Goal: Information Seeking & Learning: Learn about a topic

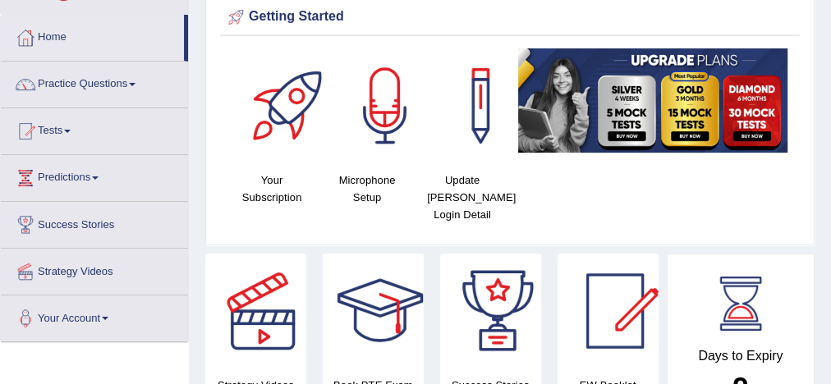
scroll to position [68, 0]
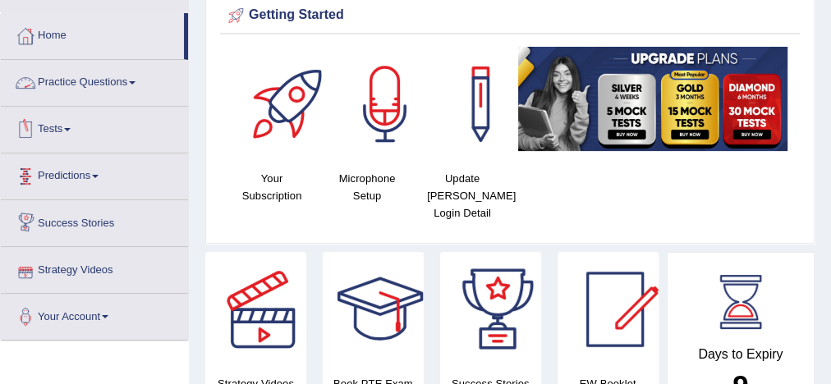
click at [108, 77] on link "Practice Questions" at bounding box center [94, 80] width 187 height 41
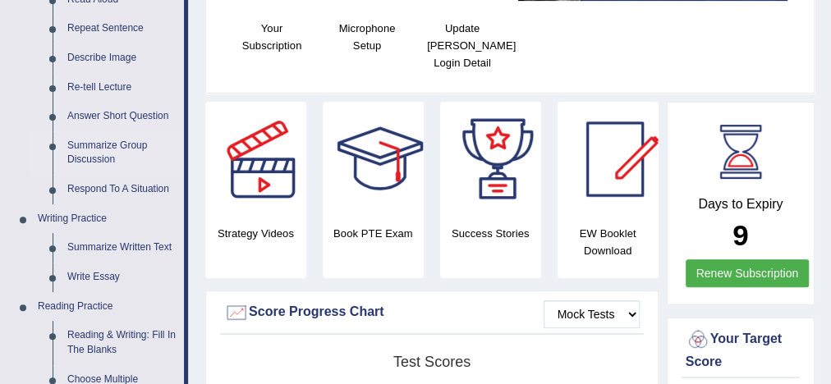
scroll to position [219, 0]
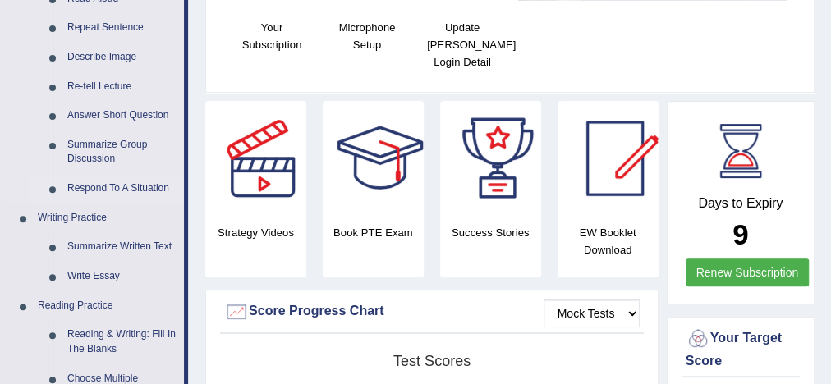
click at [126, 188] on link "Respond To A Situation" at bounding box center [122, 189] width 124 height 30
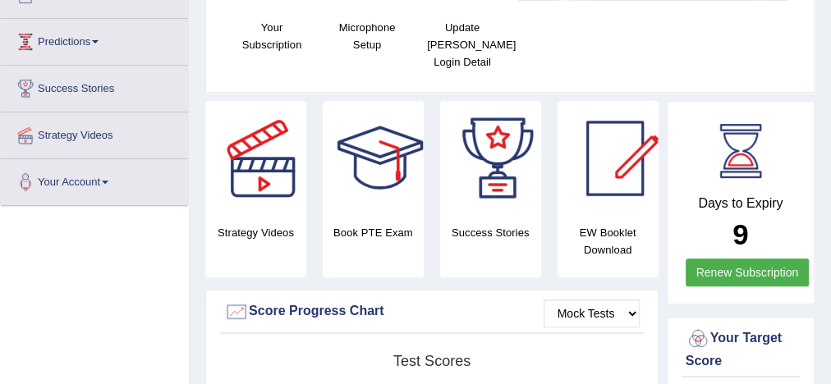
scroll to position [222, 0]
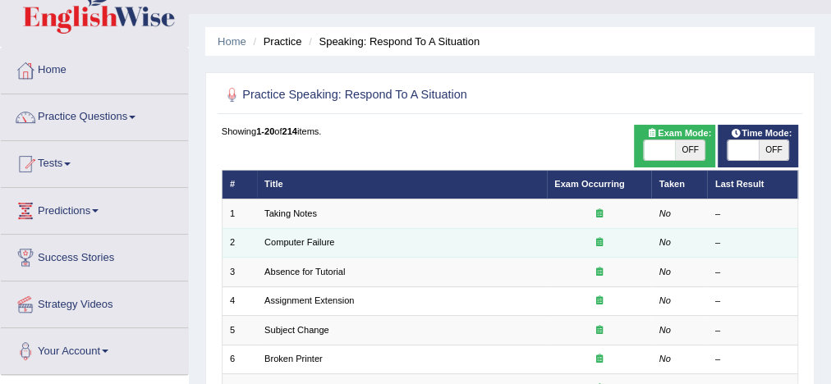
scroll to position [34, 0]
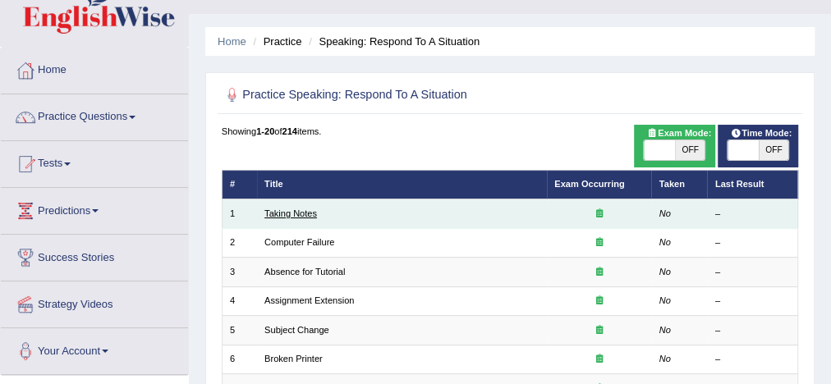
click at [285, 214] on link "Taking Notes" at bounding box center [290, 214] width 53 height 10
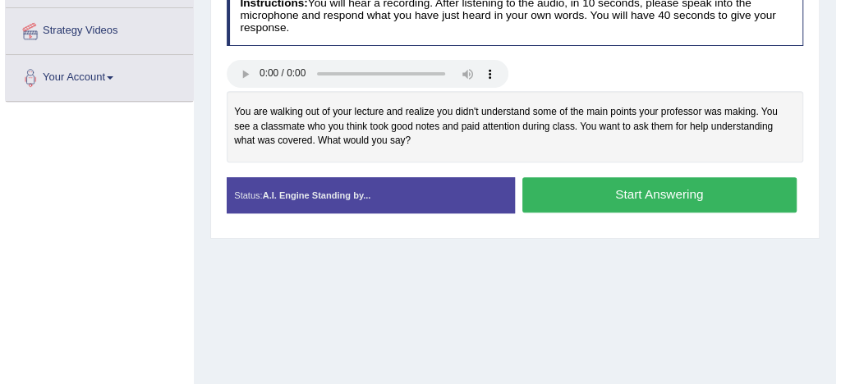
scroll to position [310, 0]
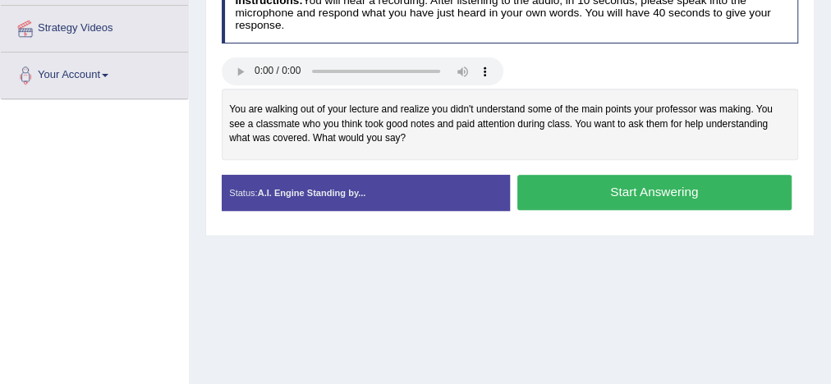
click at [591, 191] on button "Start Answering" at bounding box center [654, 192] width 274 height 35
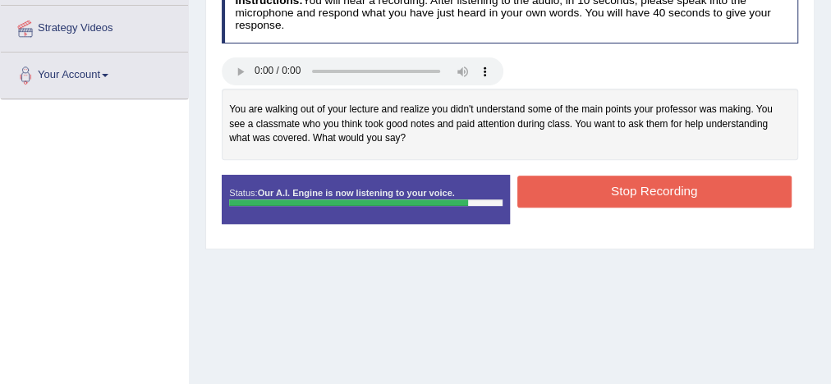
click at [591, 191] on button "Stop Recording" at bounding box center [654, 192] width 274 height 32
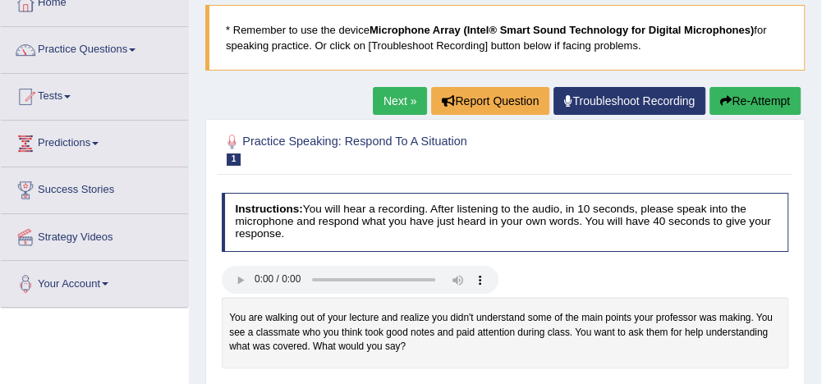
scroll to position [99, 0]
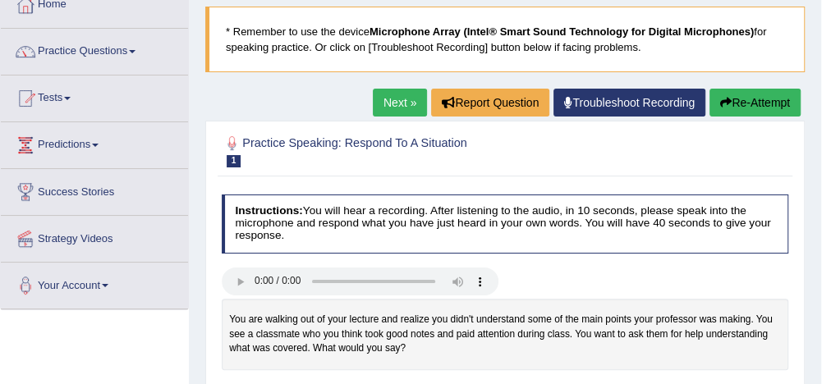
click at [388, 98] on link "Next »" at bounding box center [400, 103] width 54 height 28
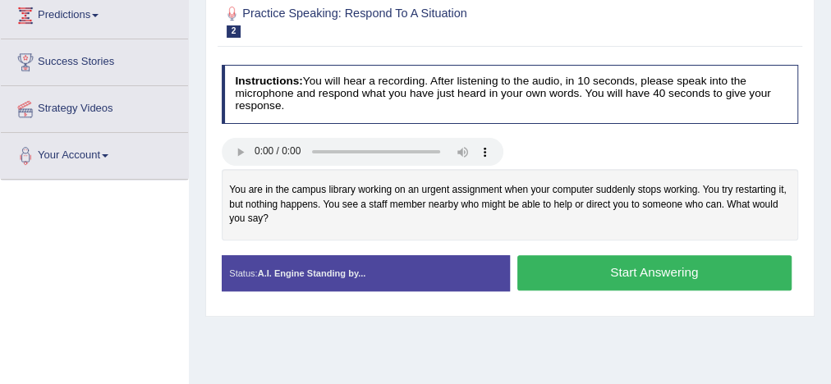
click at [620, 269] on button "Start Answering" at bounding box center [654, 272] width 274 height 35
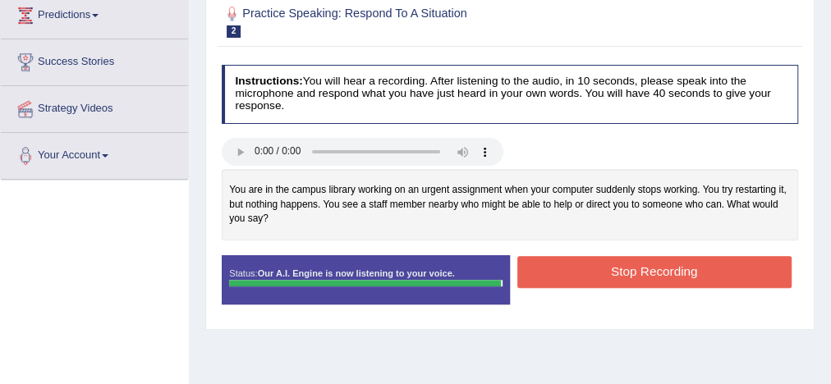
click at [620, 269] on button "Stop Recording" at bounding box center [654, 272] width 274 height 32
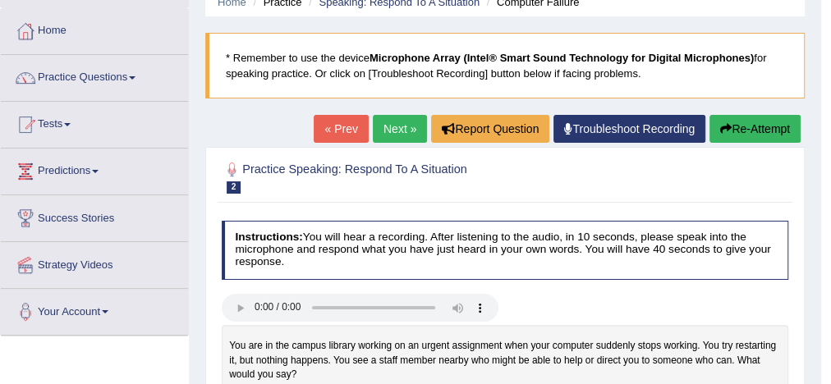
scroll to position [72, 0]
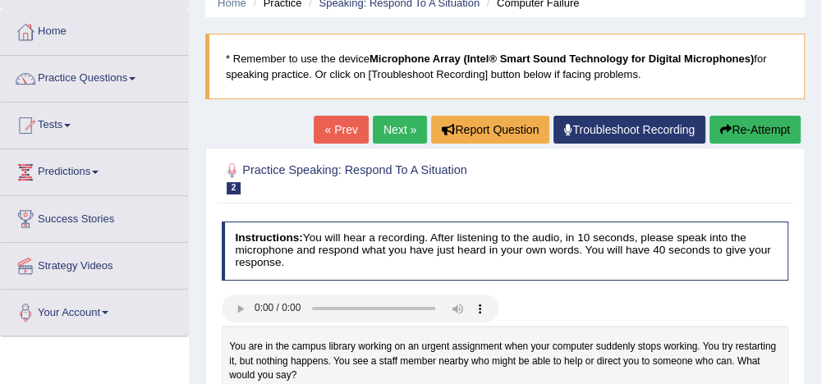
click at [389, 125] on link "Next »" at bounding box center [400, 130] width 54 height 28
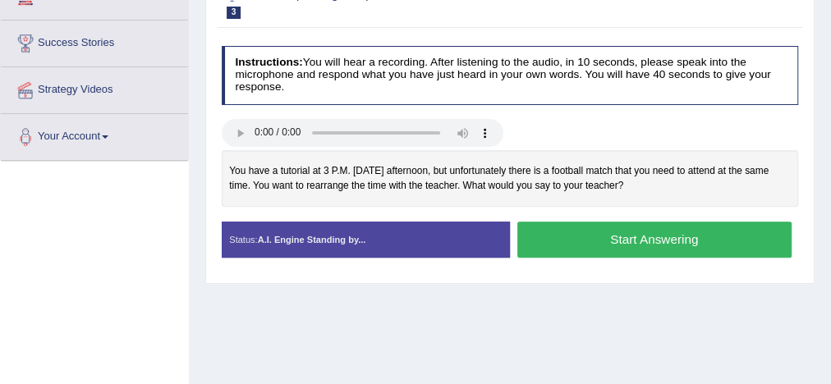
click at [552, 242] on button "Start Answering" at bounding box center [654, 239] width 274 height 35
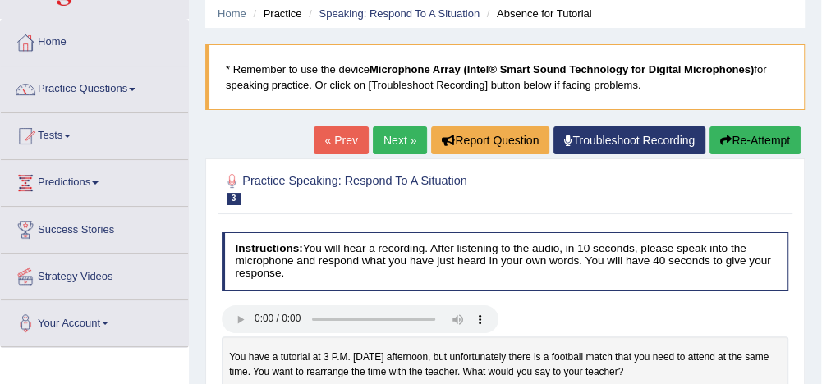
scroll to position [47, 0]
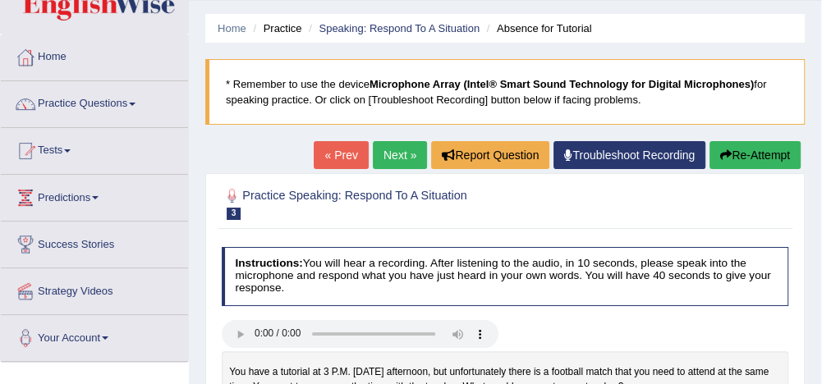
click at [402, 151] on link "Next »" at bounding box center [400, 155] width 54 height 28
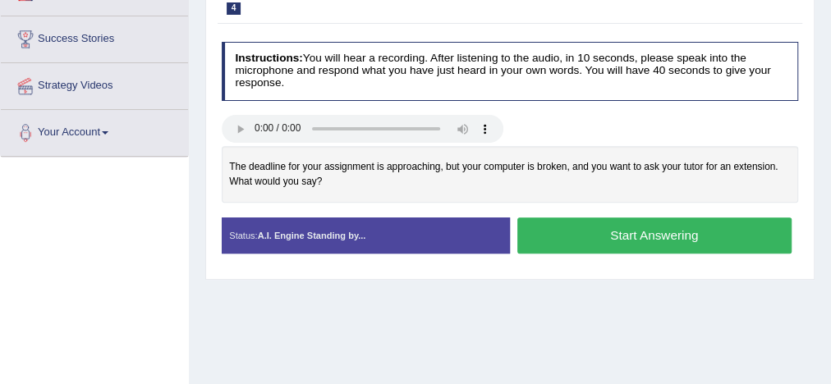
click at [587, 235] on button "Start Answering" at bounding box center [654, 235] width 274 height 35
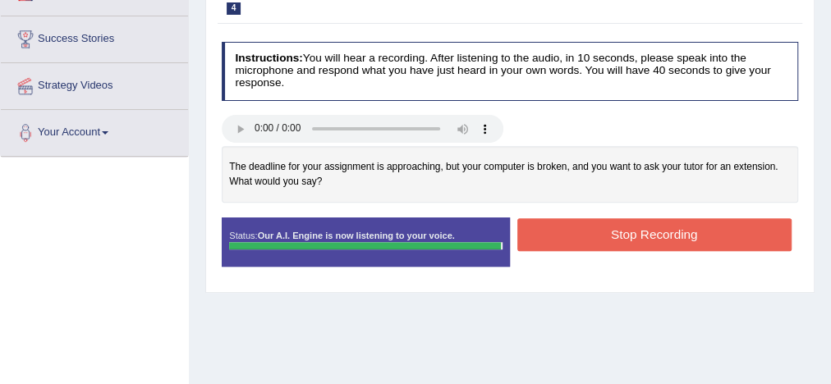
click at [587, 235] on div "Instructions: You will hear a recording. After listening to the audio, in 10 se…" at bounding box center [510, 159] width 584 height 250
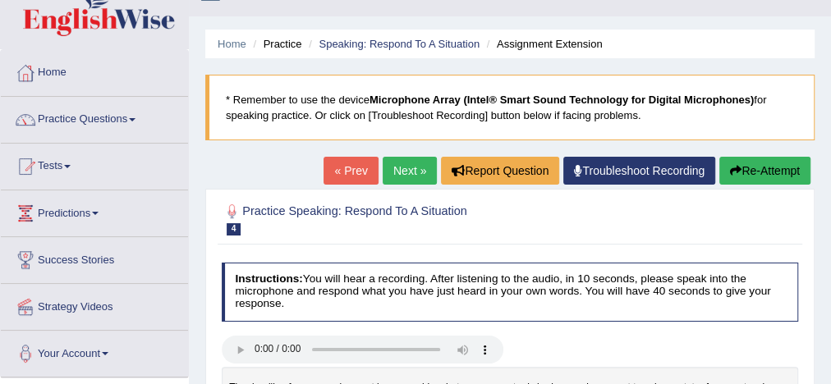
scroll to position [21, 0]
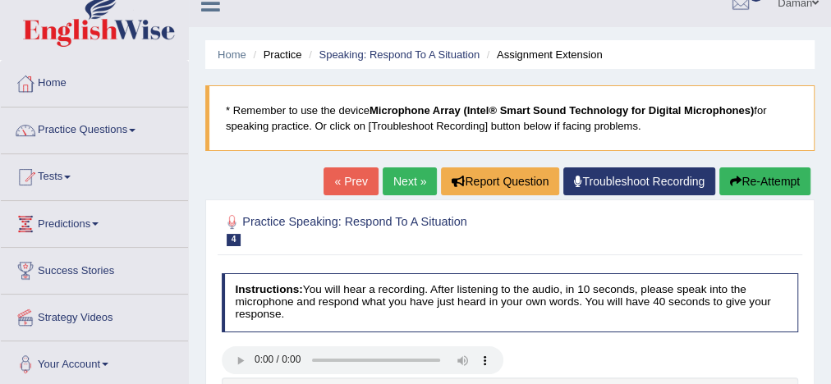
click at [345, 181] on link "« Prev" at bounding box center [351, 182] width 54 height 28
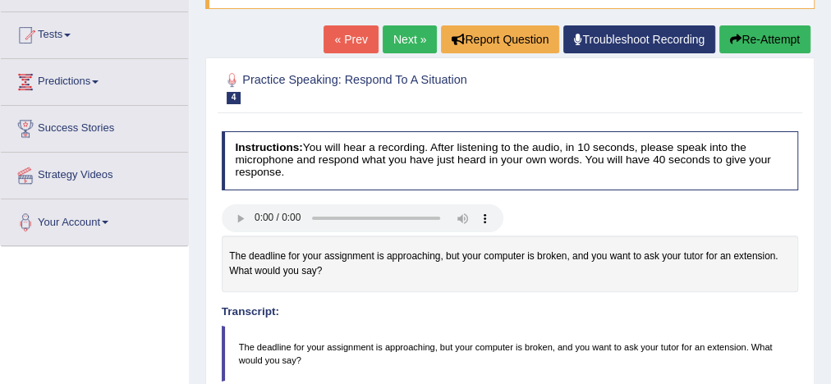
scroll to position [155, 0]
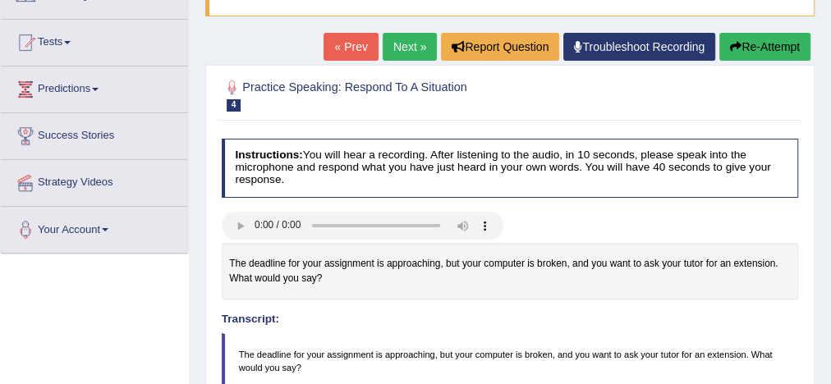
click at [351, 47] on link "« Prev" at bounding box center [351, 47] width 54 height 28
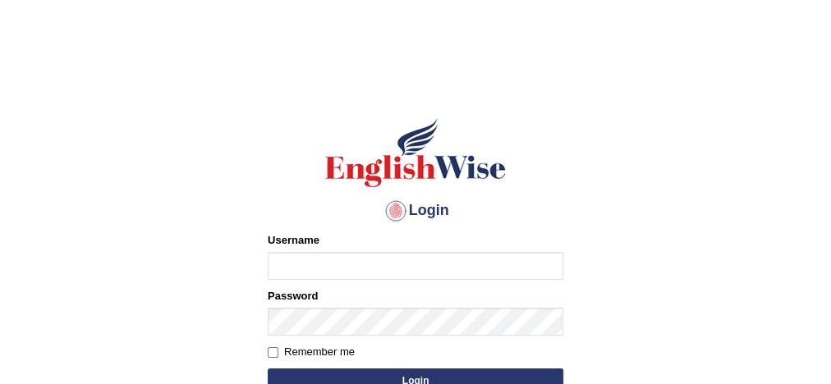
click at [359, 263] on input "Username" at bounding box center [416, 266] width 296 height 28
type input "[PERSON_NAME]"
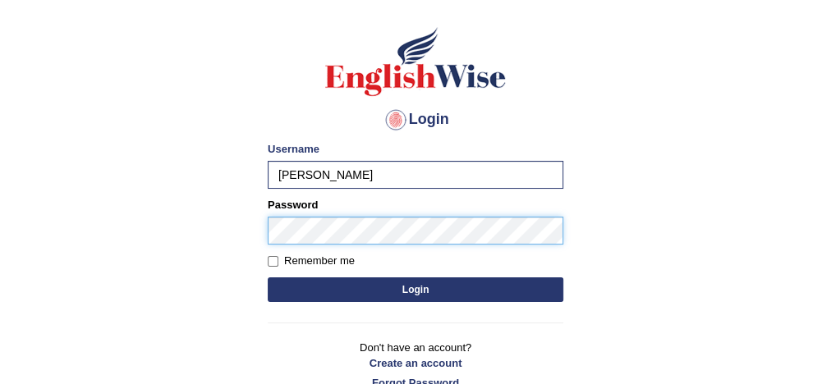
scroll to position [102, 0]
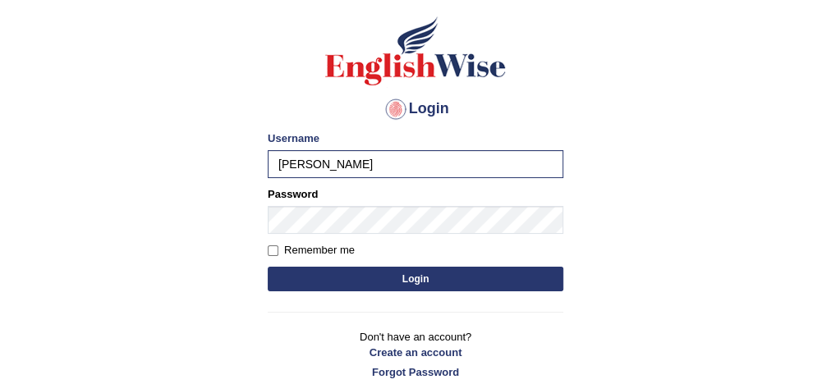
click at [408, 277] on button "Login" at bounding box center [416, 279] width 296 height 25
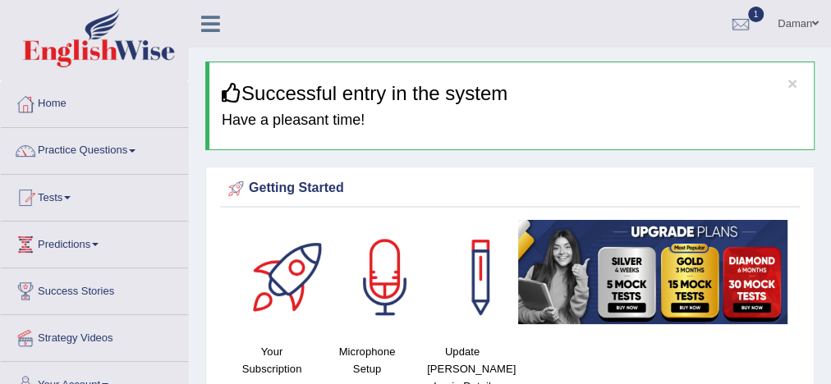
scroll to position [113, 0]
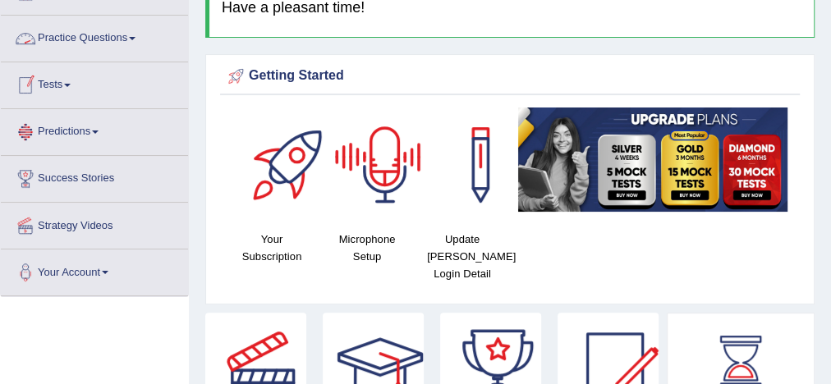
click at [116, 43] on link "Practice Questions" at bounding box center [94, 36] width 187 height 41
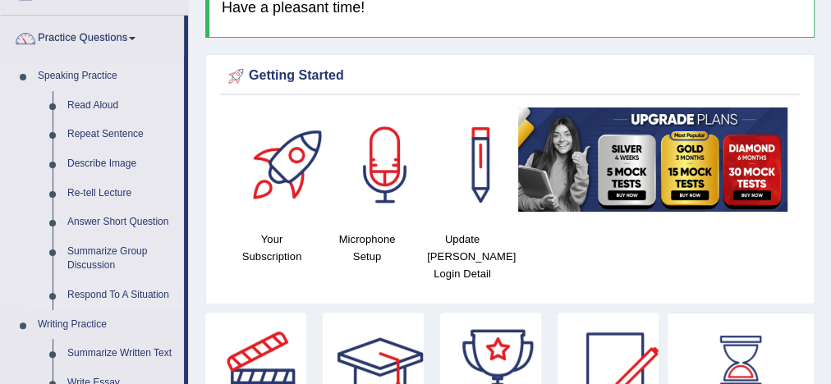
click at [109, 294] on link "Respond To A Situation" at bounding box center [122, 296] width 124 height 30
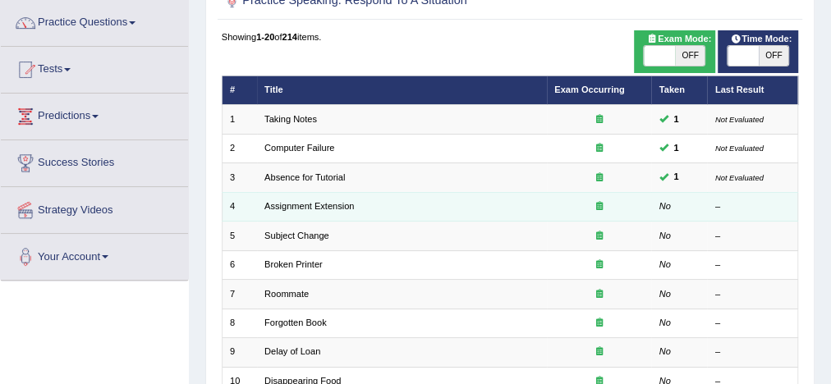
scroll to position [130, 0]
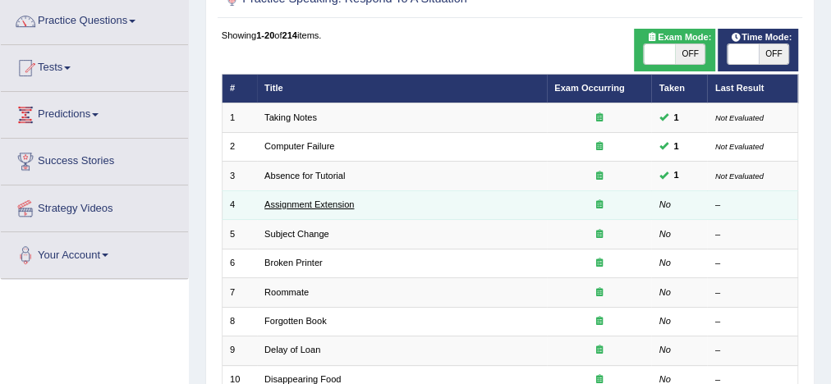
click at [329, 200] on link "Assignment Extension" at bounding box center [309, 205] width 90 height 10
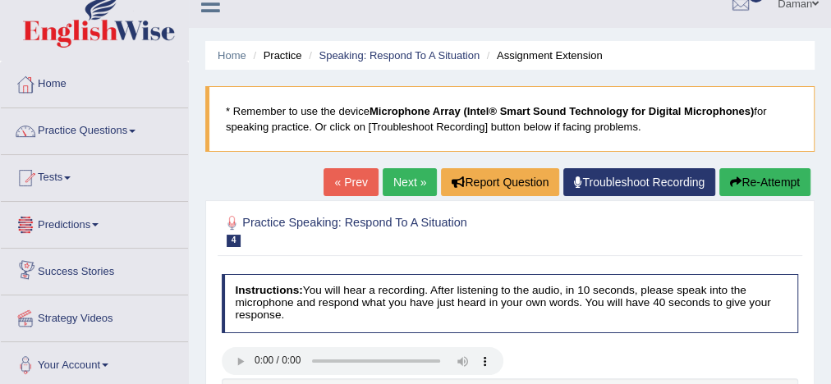
scroll to position [19, 0]
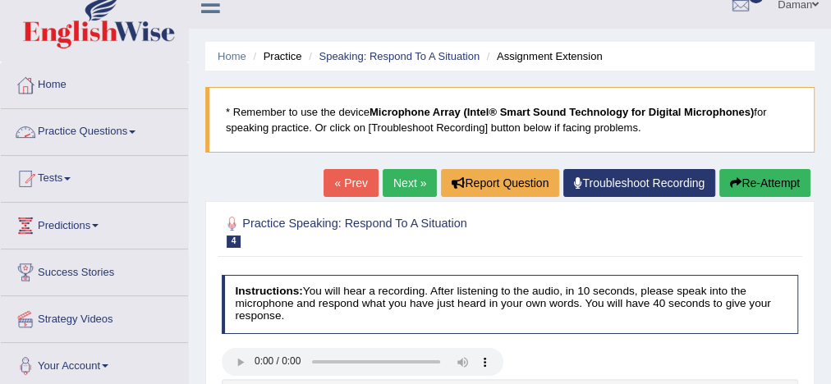
click at [117, 133] on link "Practice Questions" at bounding box center [94, 129] width 187 height 41
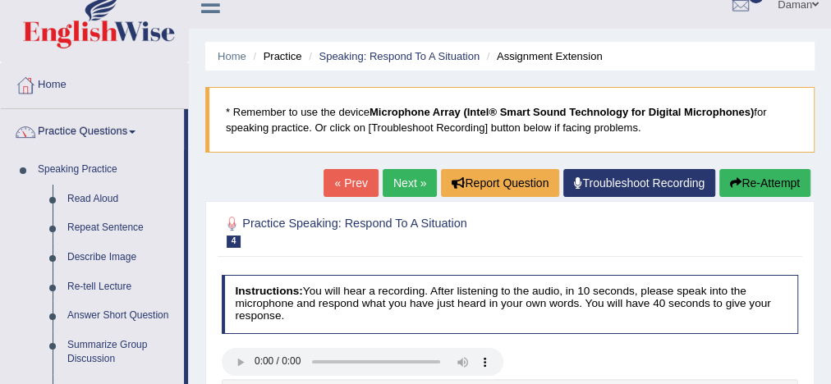
scroll to position [0, 0]
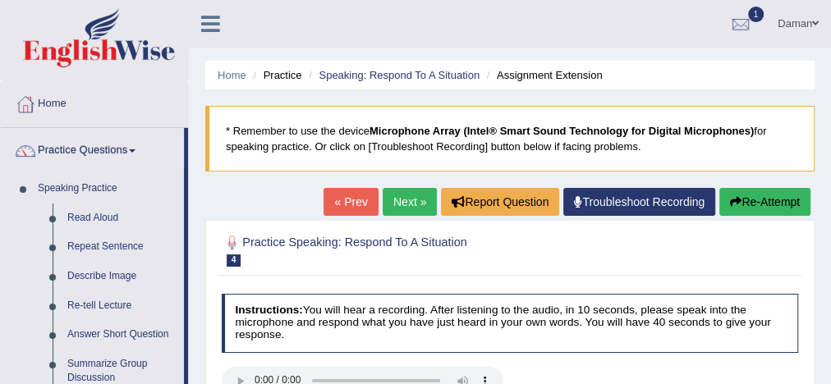
click at [636, 261] on div at bounding box center [510, 250] width 577 height 43
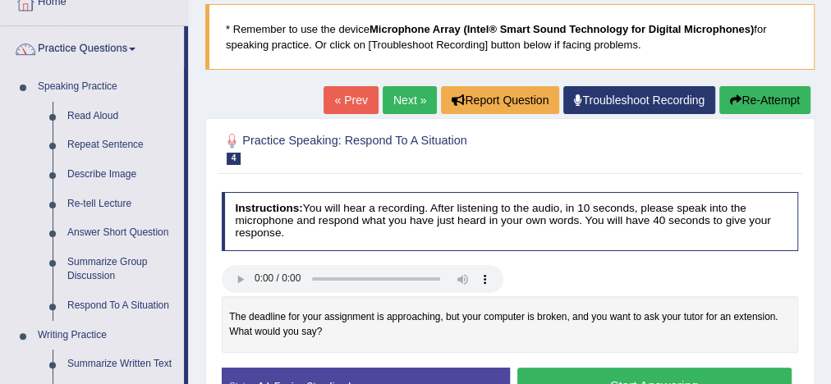
scroll to position [103, 0]
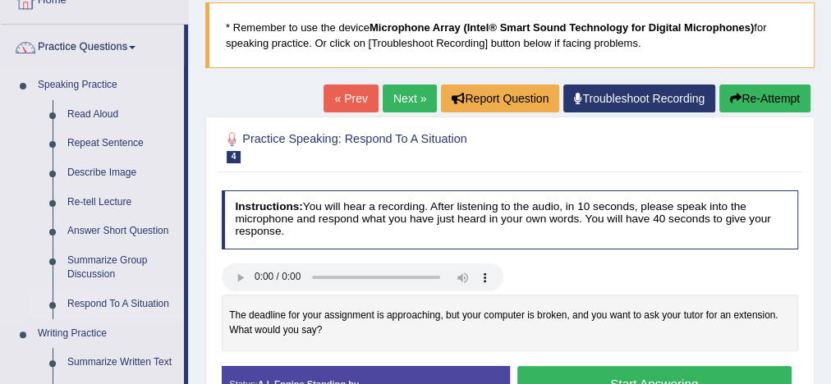
click at [33, 298] on li "Respond To A Situation" at bounding box center [107, 305] width 154 height 30
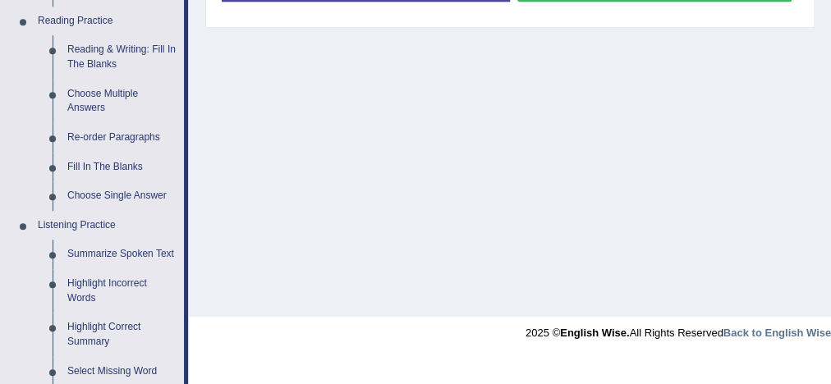
scroll to position [504, 0]
click at [127, 250] on link "Summarize Spoken Text" at bounding box center [122, 255] width 124 height 30
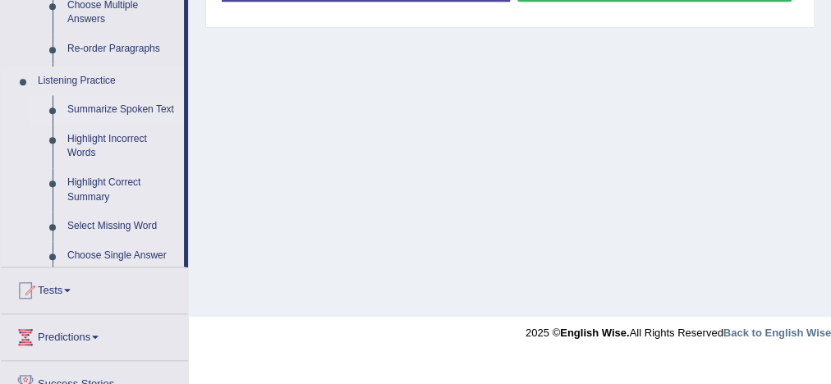
scroll to position [397, 0]
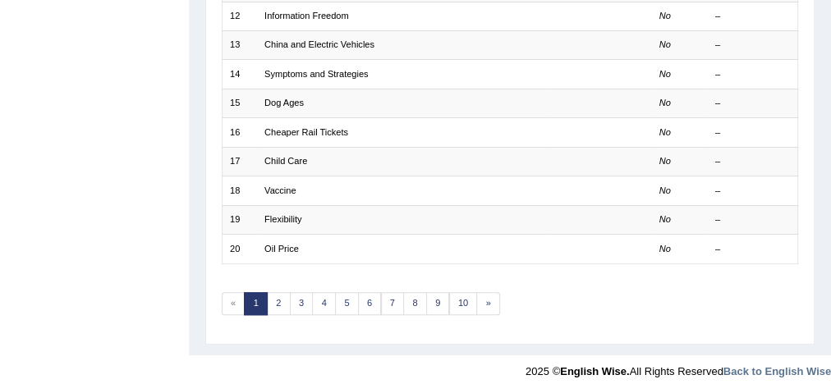
scroll to position [555, 0]
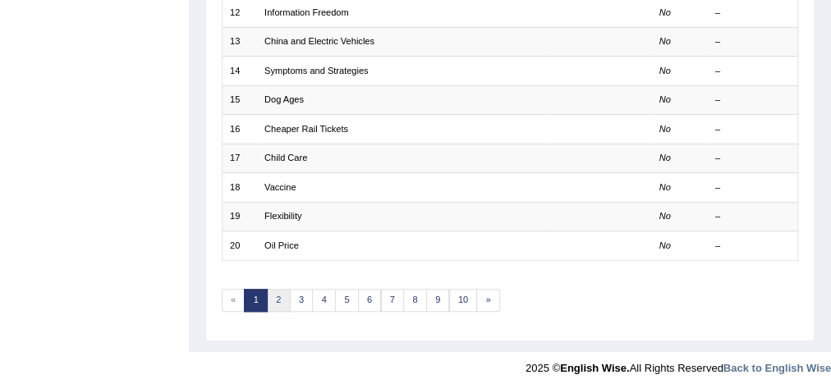
click at [272, 291] on link "2" at bounding box center [279, 300] width 24 height 23
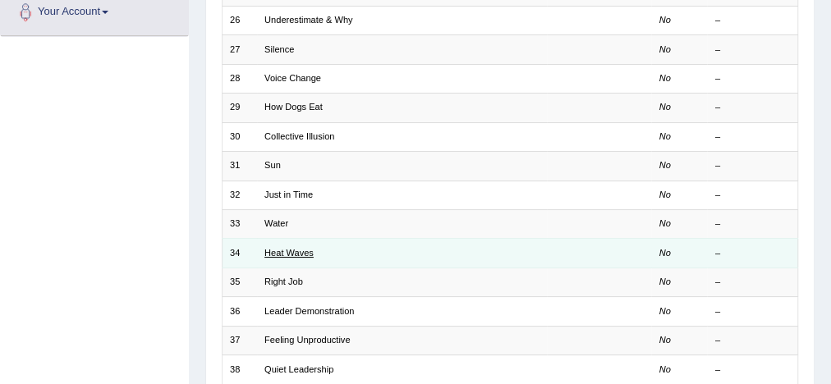
scroll to position [394, 0]
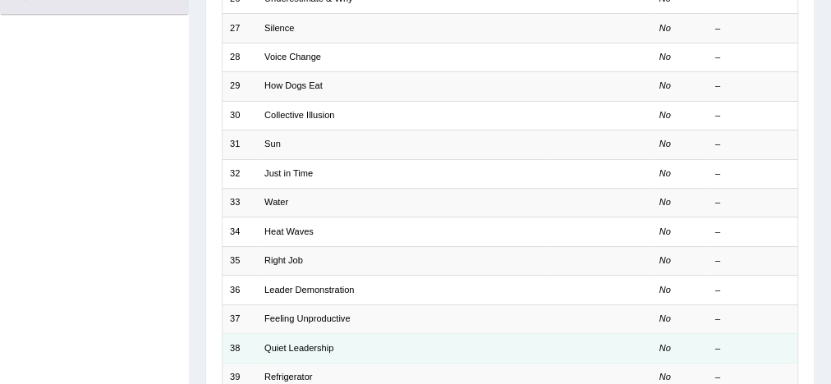
click at [271, 335] on td "Quiet Leadership" at bounding box center [402, 348] width 290 height 29
click at [266, 343] on link "Quiet Leadership" at bounding box center [298, 348] width 69 height 10
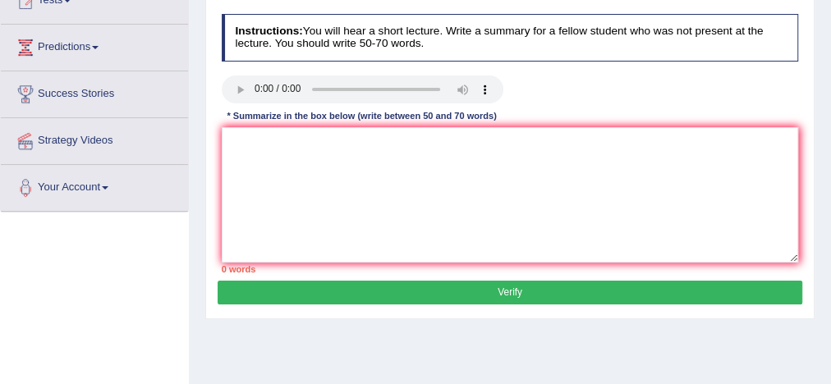
scroll to position [131, 0]
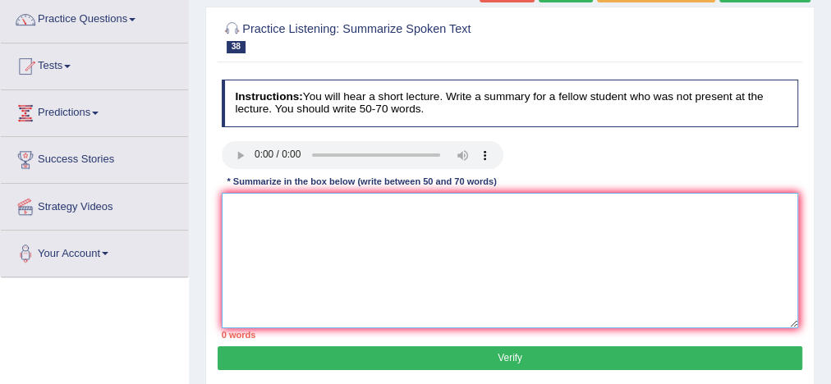
click at [417, 234] on textarea at bounding box center [510, 261] width 577 height 136
paste textarea "The speaker provided a comprehensive overview of [main topic], highlighting sev…"
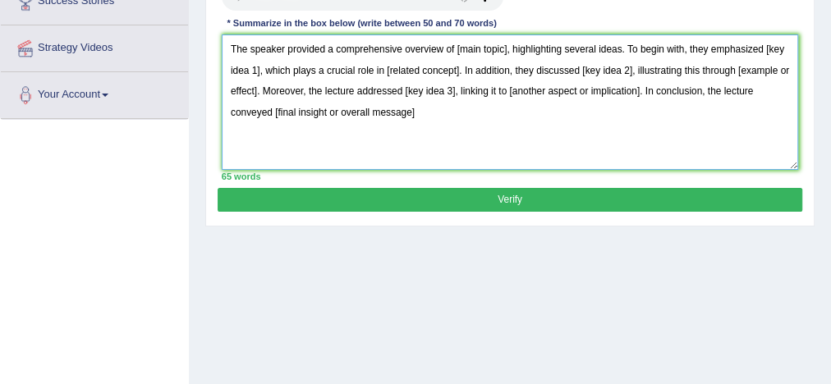
scroll to position [290, 0]
type textarea "The speaker provided a comprehensive overview of [main topic], highlighting sev…"
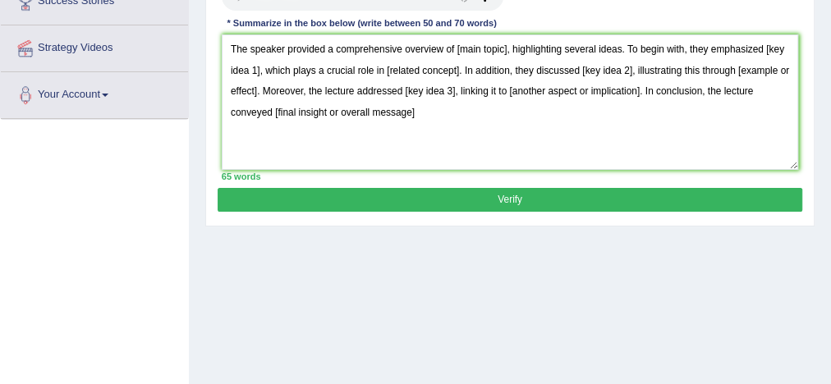
click at [95, 245] on div "Toggle navigation Home Practice Questions Speaking Practice Read Aloud Repeat S…" at bounding box center [415, 137] width 831 height 854
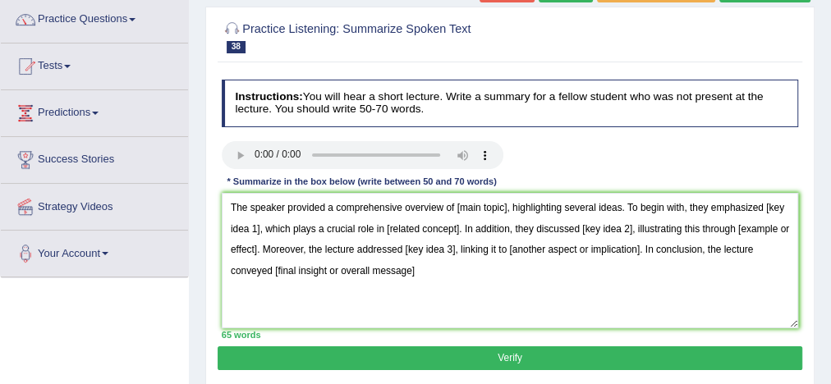
scroll to position [197, 0]
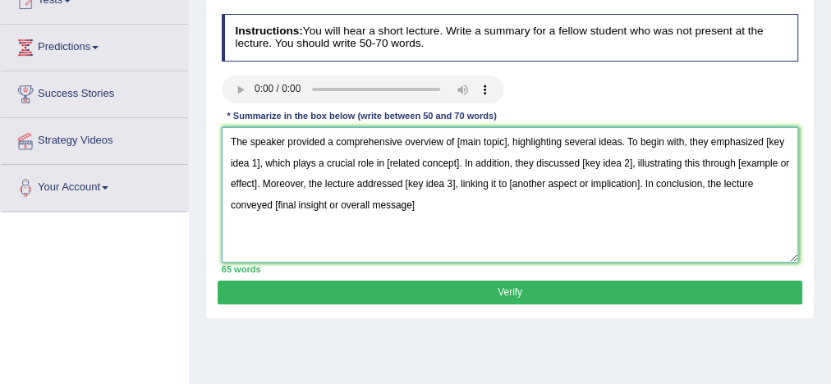
drag, startPoint x: 487, startPoint y: 136, endPoint x: 540, endPoint y: 163, distance: 60.2
click at [504, 136] on textarea "The speaker provided a comprehensive overview of [main topic], highlighting sev…" at bounding box center [510, 195] width 577 height 136
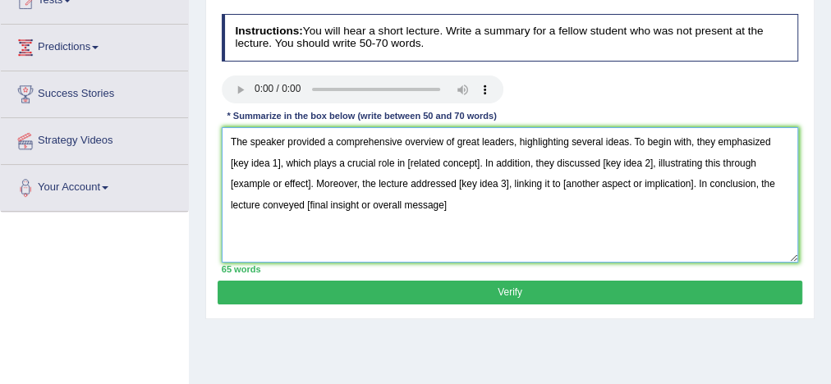
drag, startPoint x: 227, startPoint y: 157, endPoint x: 280, endPoint y: 159, distance: 53.4
click at [280, 159] on textarea "The speaker provided a comprehensive overview of great leaders, highlighting se…" at bounding box center [510, 195] width 577 height 136
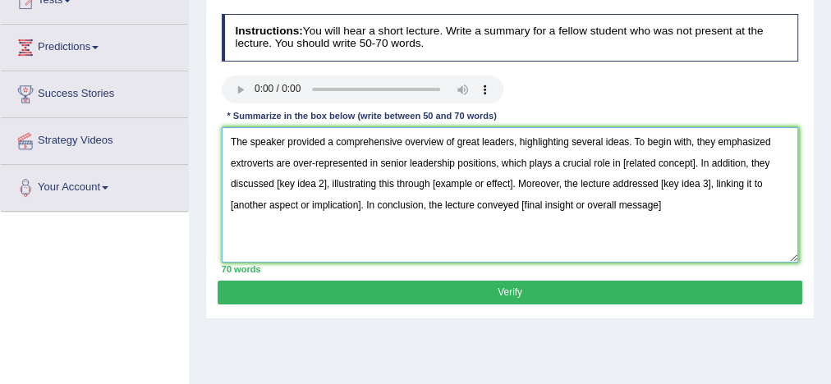
drag, startPoint x: 620, startPoint y: 155, endPoint x: 696, endPoint y: 158, distance: 75.6
click at [696, 158] on textarea "The speaker provided a comprehensive overview of great leaders, highlighting se…" at bounding box center [510, 195] width 577 height 136
drag, startPoint x: 273, startPoint y: 177, endPoint x: 327, endPoint y: 178, distance: 54.2
click at [327, 178] on textarea "The speaker provided a comprehensive overview of great leaders, highlighting se…" at bounding box center [510, 195] width 577 height 136
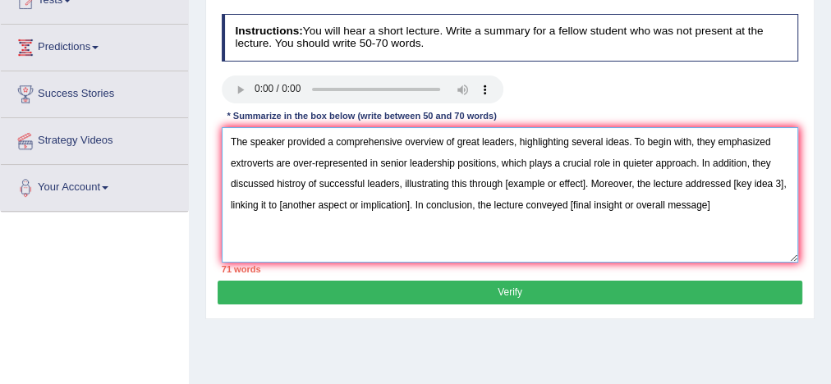
drag, startPoint x: 508, startPoint y: 181, endPoint x: 586, endPoint y: 181, distance: 77.2
click at [586, 181] on textarea "The speaker provided a comprehensive overview of great leaders, highlighting se…" at bounding box center [510, 195] width 577 height 136
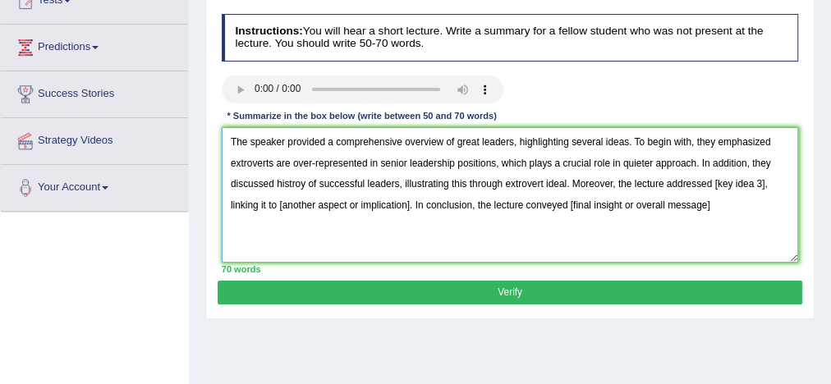
drag, startPoint x: 710, startPoint y: 182, endPoint x: 765, endPoint y: 182, distance: 55.8
click at [765, 182] on textarea "The speaker provided a comprehensive overview of great leaders, highlighting se…" at bounding box center [510, 195] width 577 height 136
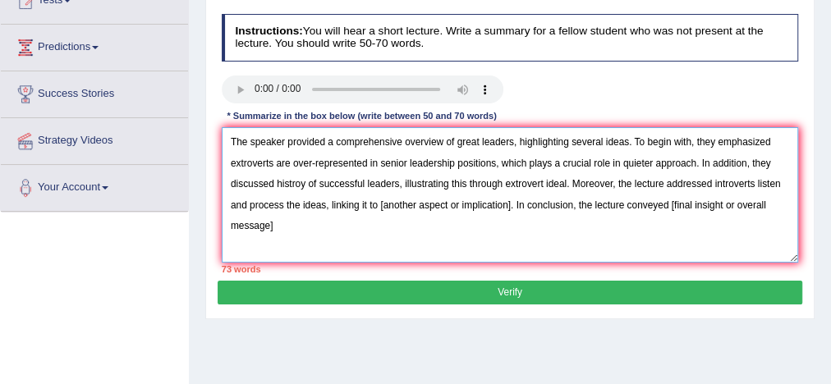
drag, startPoint x: 395, startPoint y: 197, endPoint x: 512, endPoint y: 201, distance: 117.5
click at [512, 201] on textarea "The speaker provided a comprehensive overview of great leaders, highlighting se…" at bounding box center [510, 195] width 577 height 136
drag, startPoint x: 638, startPoint y: 200, endPoint x: 785, endPoint y: 201, distance: 147.0
click at [785, 201] on textarea "The speaker provided a comprehensive overview of great leaders, highlighting se…" at bounding box center [510, 195] width 577 height 136
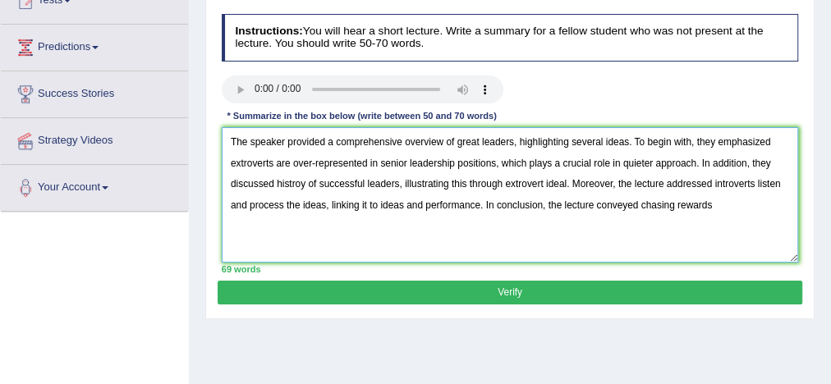
drag, startPoint x: 615, startPoint y: 178, endPoint x: 710, endPoint y: 178, distance: 95.3
click at [710, 178] on textarea "The speaker provided a comprehensive overview of great leaders, highlighting se…" at bounding box center [510, 195] width 577 height 136
drag, startPoint x: 274, startPoint y: 201, endPoint x: 303, endPoint y: 199, distance: 28.8
click at [303, 199] on textarea "The speaker provided a comprehensive overview of great leaders, highlighting se…" at bounding box center [510, 195] width 577 height 136
click at [639, 201] on textarea "The speaker provided a comprehensive overview of great leaders, highlighting se…" at bounding box center [510, 195] width 577 height 136
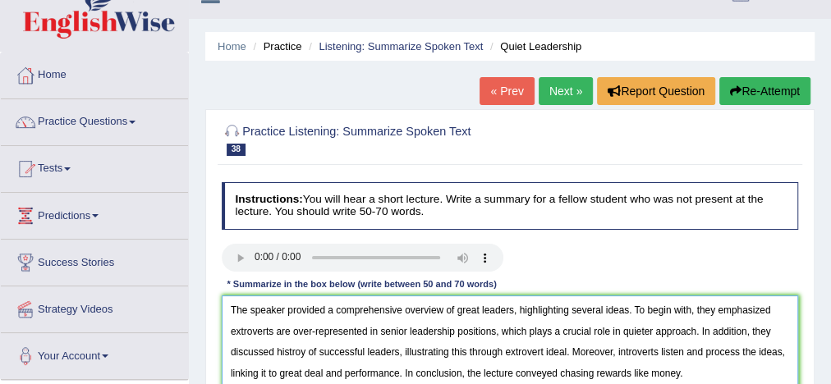
scroll to position [0, 0]
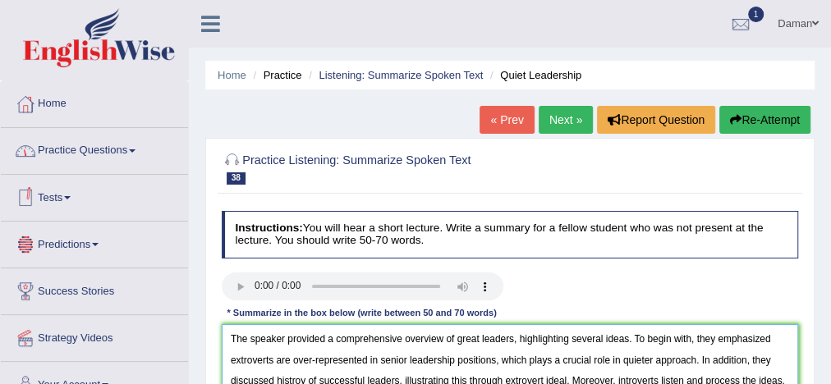
type textarea "The speaker provided a comprehensive overview of great leaders, highlighting se…"
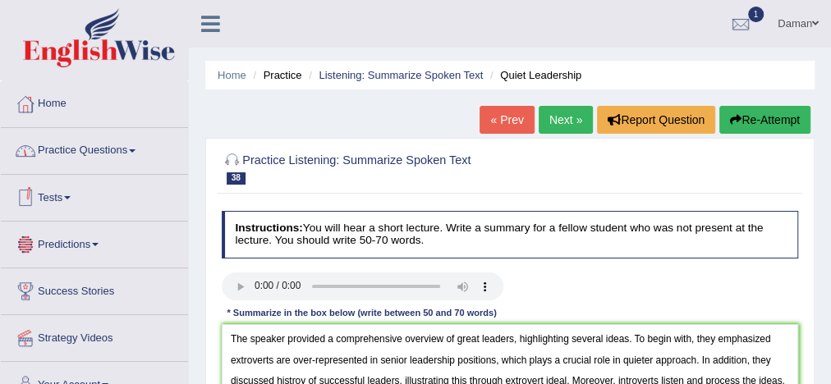
click at [110, 148] on link "Practice Questions" at bounding box center [94, 148] width 187 height 41
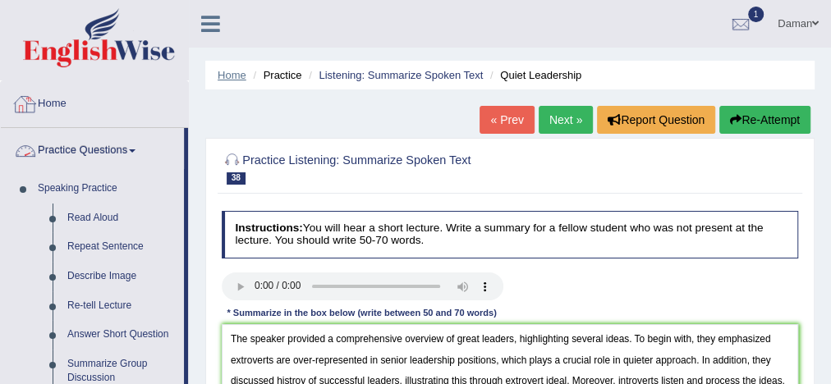
click at [227, 76] on link "Home" at bounding box center [232, 75] width 29 height 12
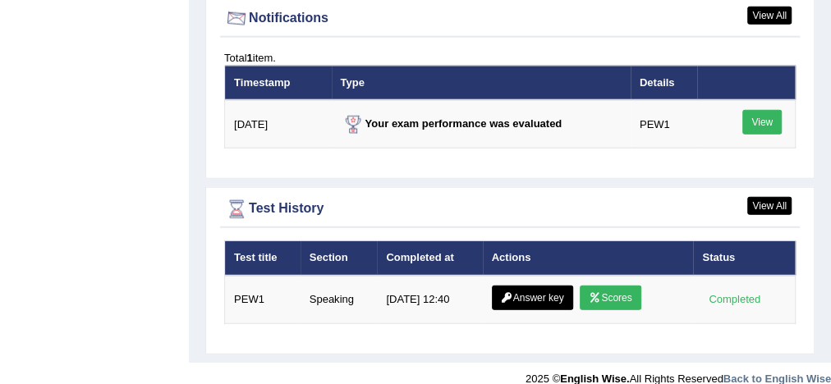
scroll to position [2066, 0]
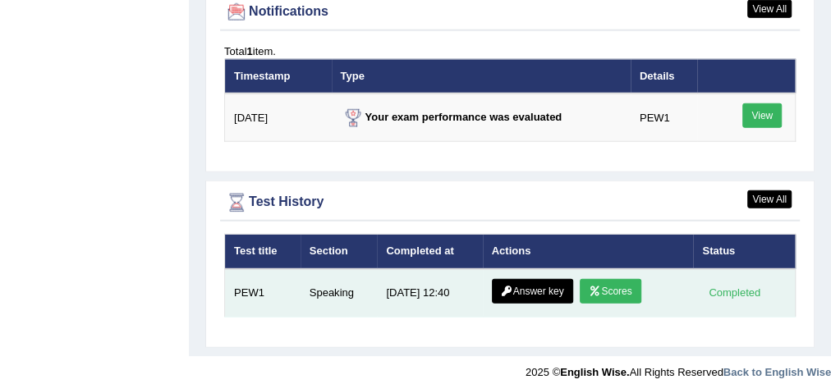
click at [608, 279] on link "Scores" at bounding box center [610, 291] width 61 height 25
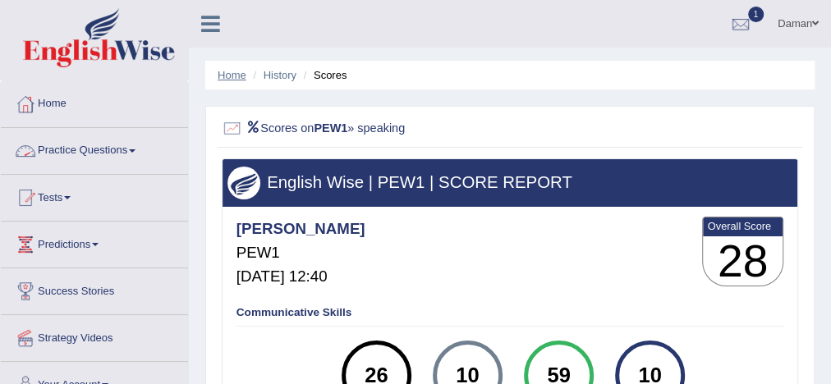
click at [232, 74] on link "Home" at bounding box center [232, 75] width 29 height 12
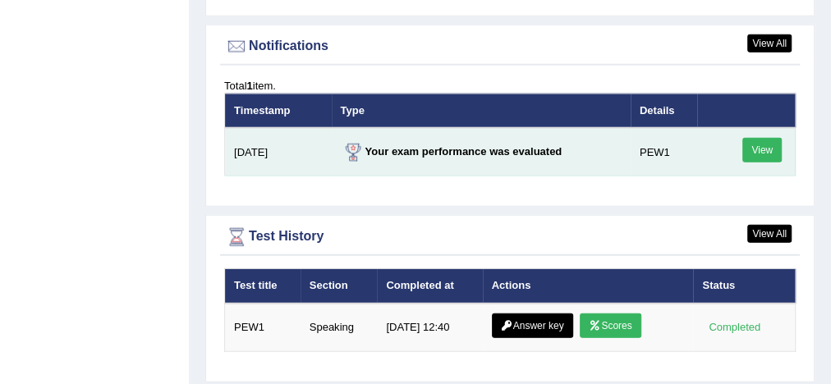
scroll to position [2066, 0]
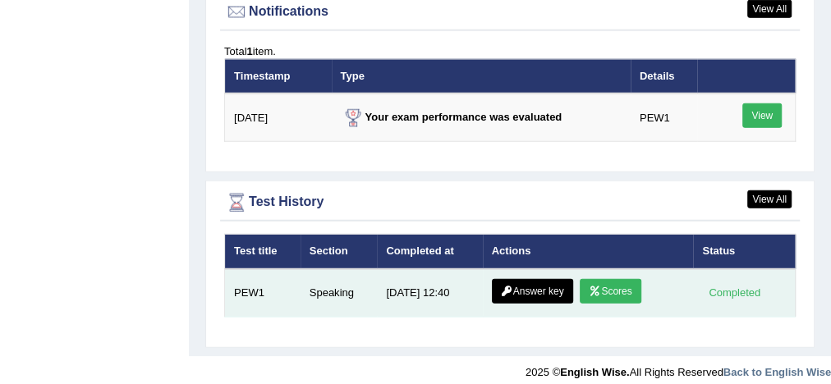
click at [535, 280] on link "Answer key" at bounding box center [532, 291] width 81 height 25
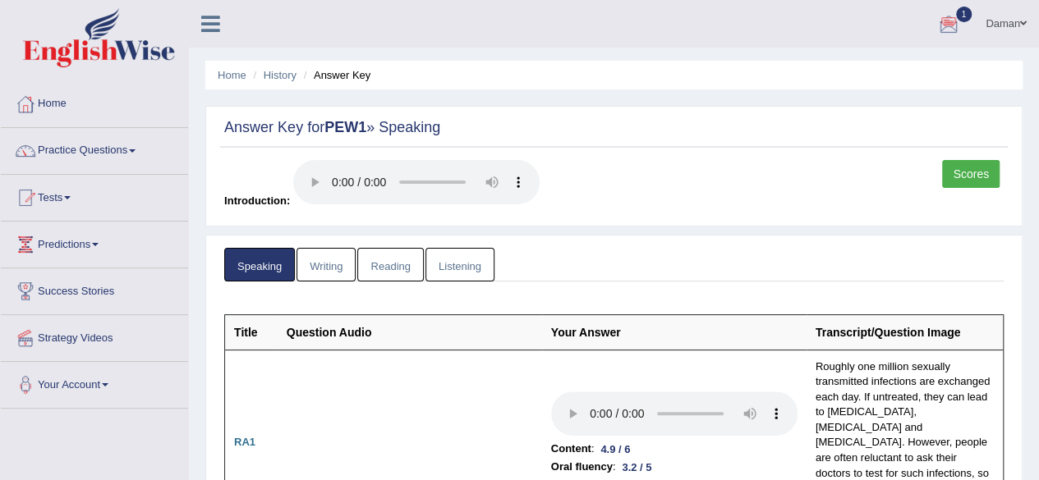
drag, startPoint x: 783, startPoint y: 0, endPoint x: 703, endPoint y: 334, distance: 343.6
click at [701, 336] on th "Your Answer" at bounding box center [674, 332] width 264 height 35
click at [112, 150] on link "Practice Questions" at bounding box center [94, 148] width 187 height 41
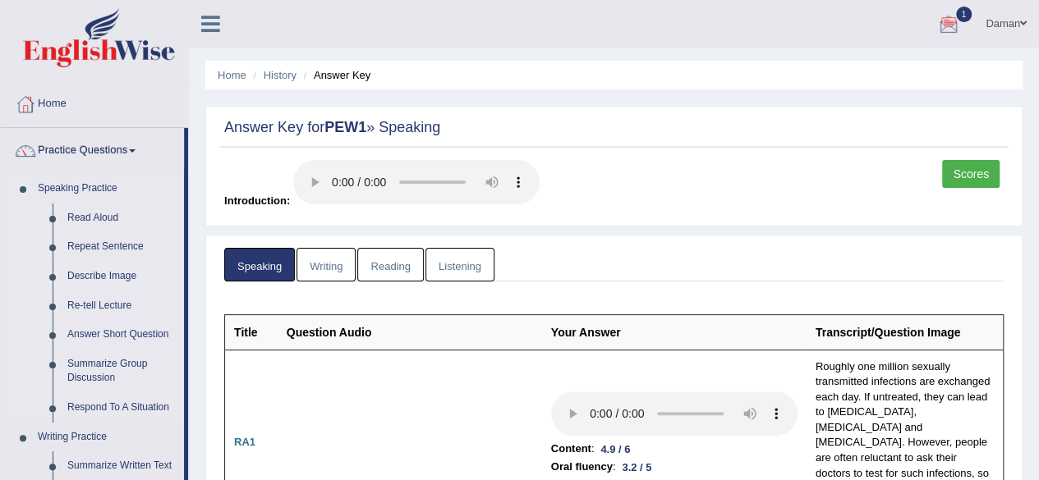
click at [108, 275] on link "Describe Image" at bounding box center [122, 277] width 124 height 30
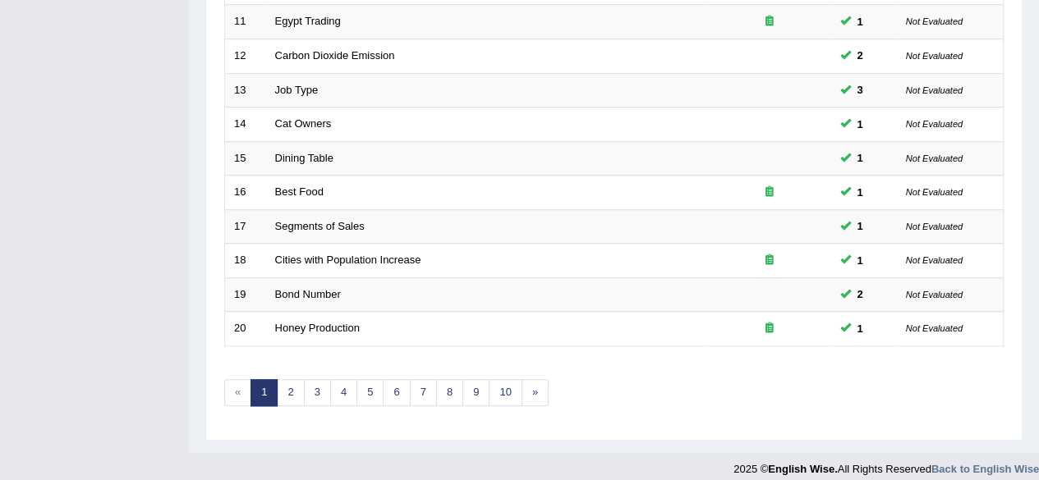
scroll to position [599, 0]
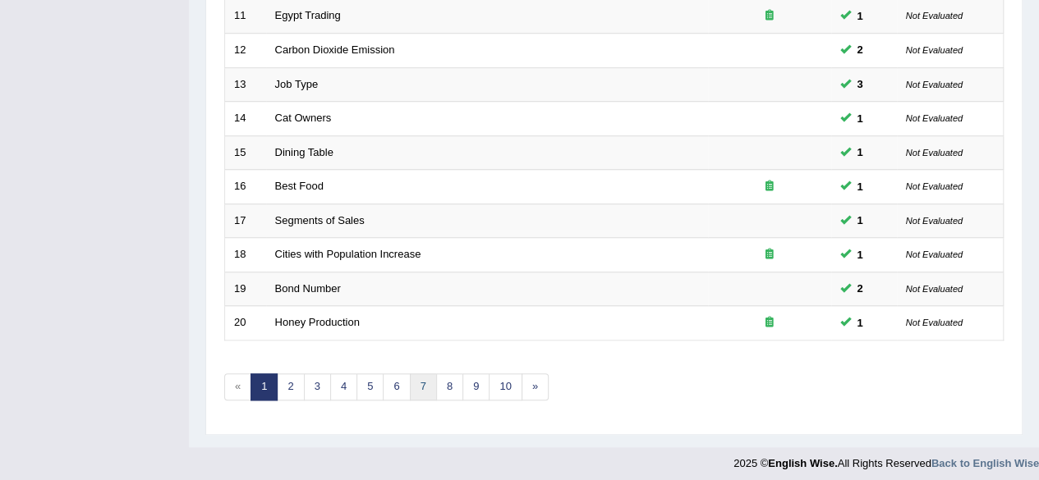
click at [413, 379] on link "7" at bounding box center [423, 387] width 27 height 27
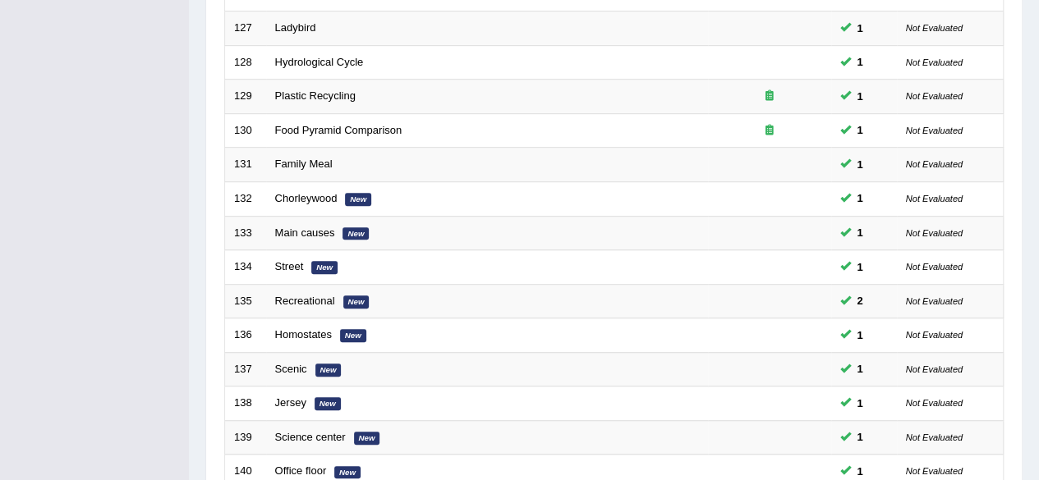
scroll to position [599, 0]
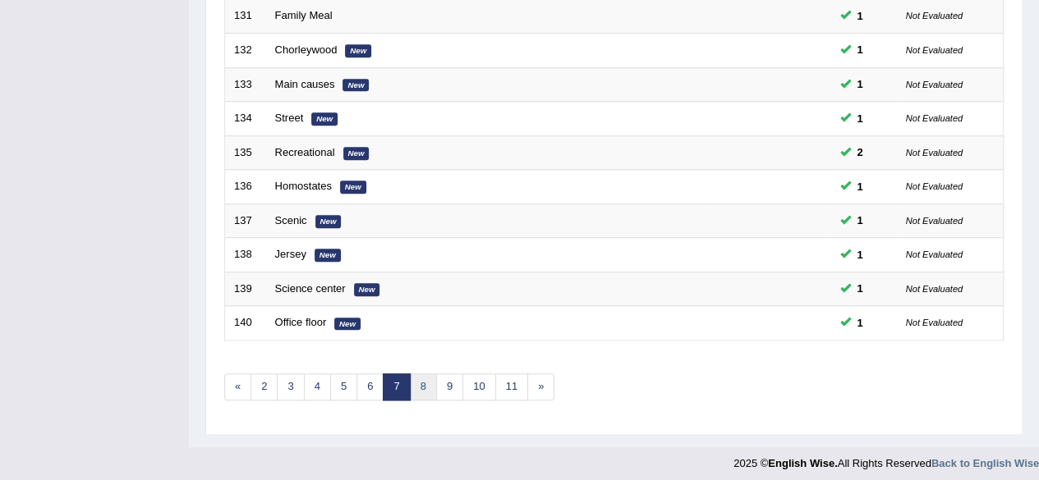
click at [421, 381] on link "8" at bounding box center [423, 387] width 27 height 27
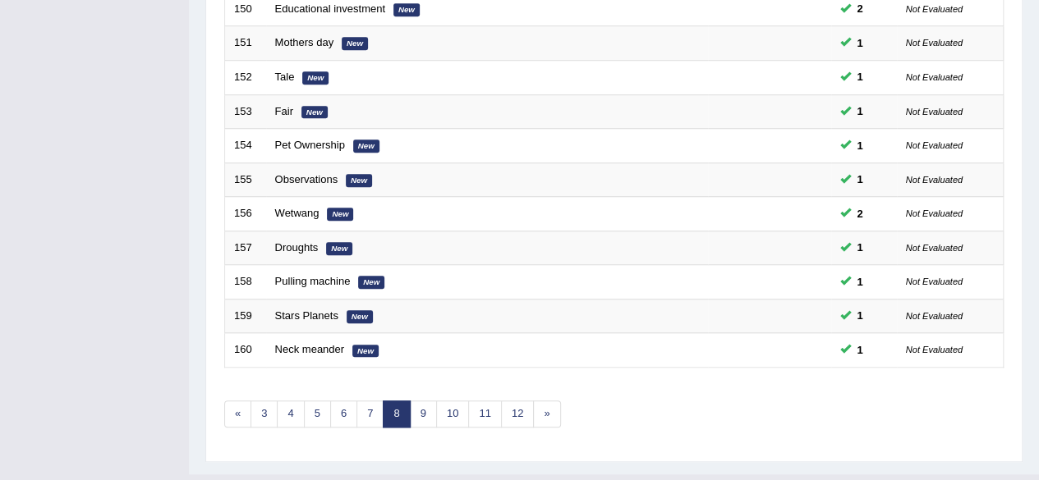
scroll to position [599, 0]
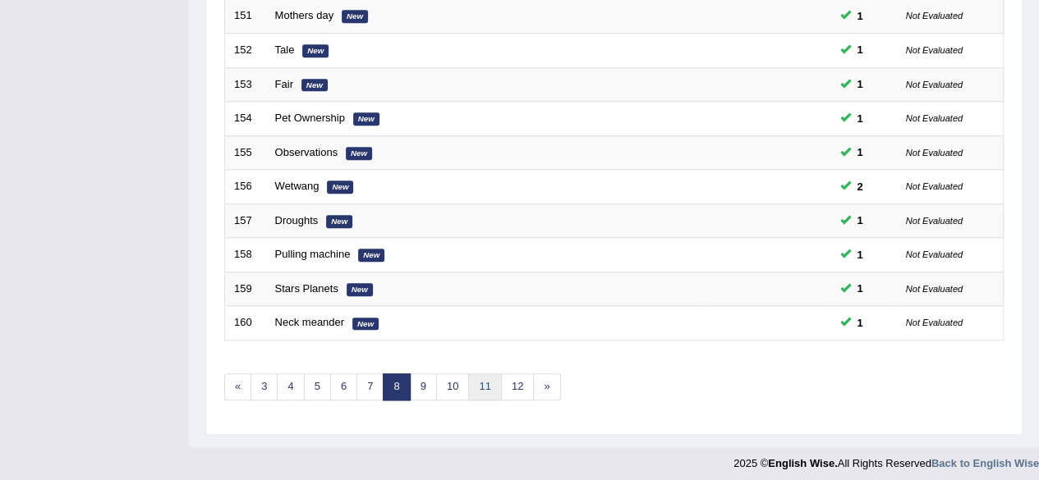
click at [483, 384] on link "11" at bounding box center [484, 387] width 33 height 27
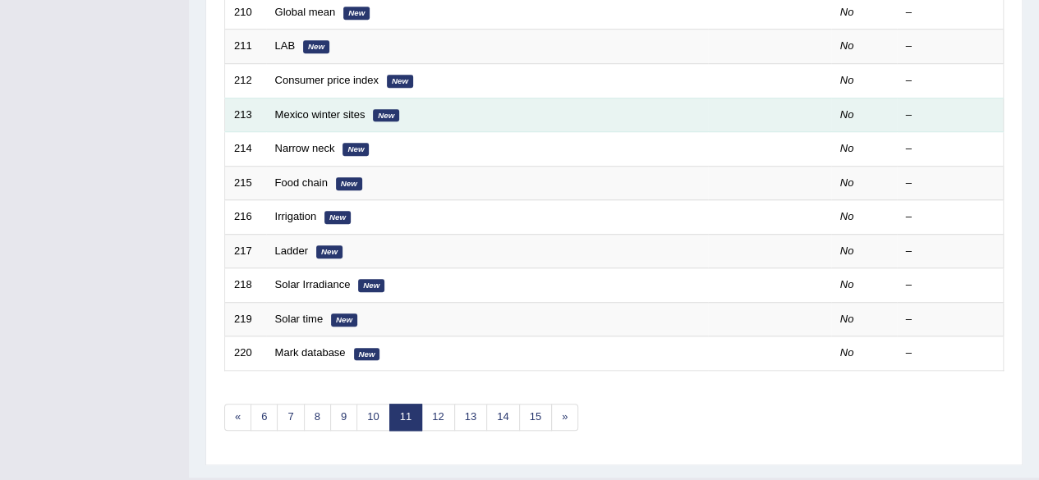
scroll to position [576, 0]
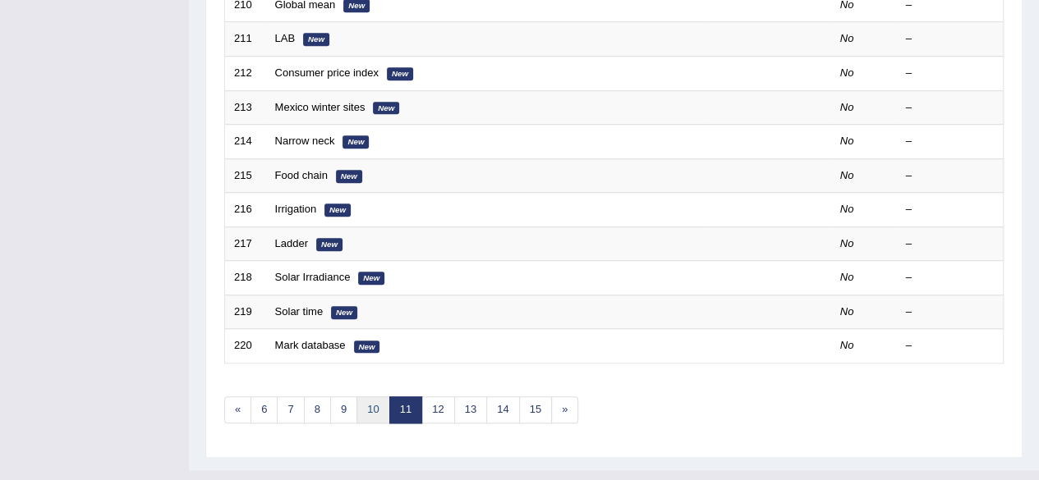
click at [378, 404] on link "10" at bounding box center [372, 410] width 33 height 27
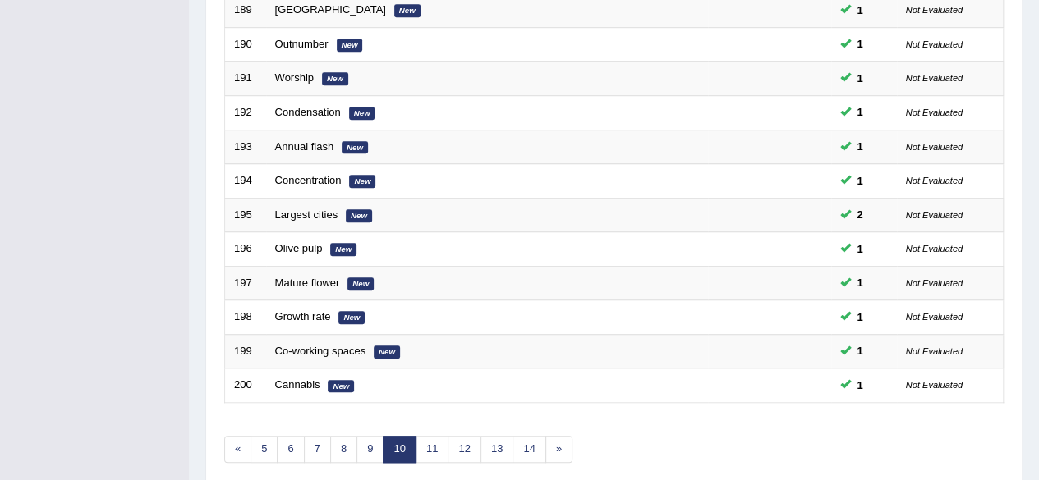
scroll to position [599, 0]
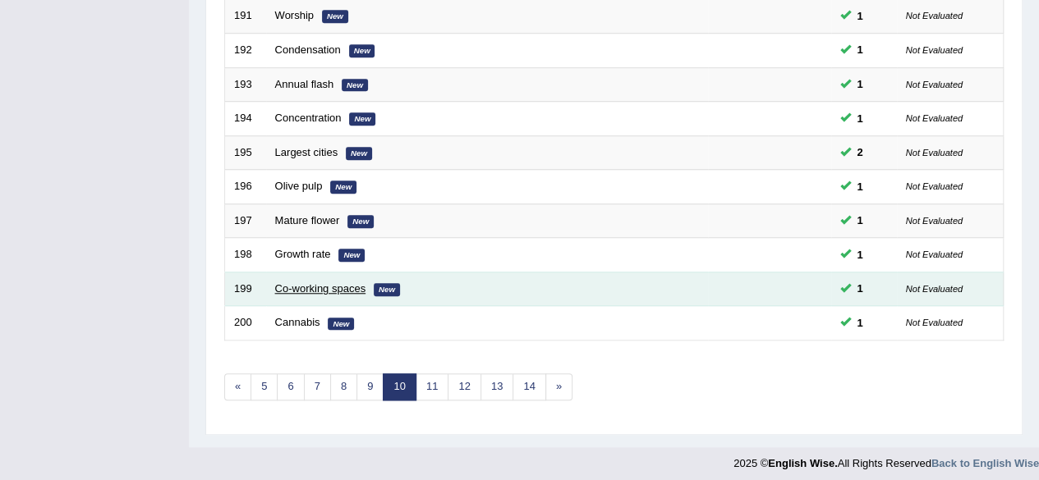
click at [319, 283] on link "Co-working spaces" at bounding box center [320, 289] width 91 height 12
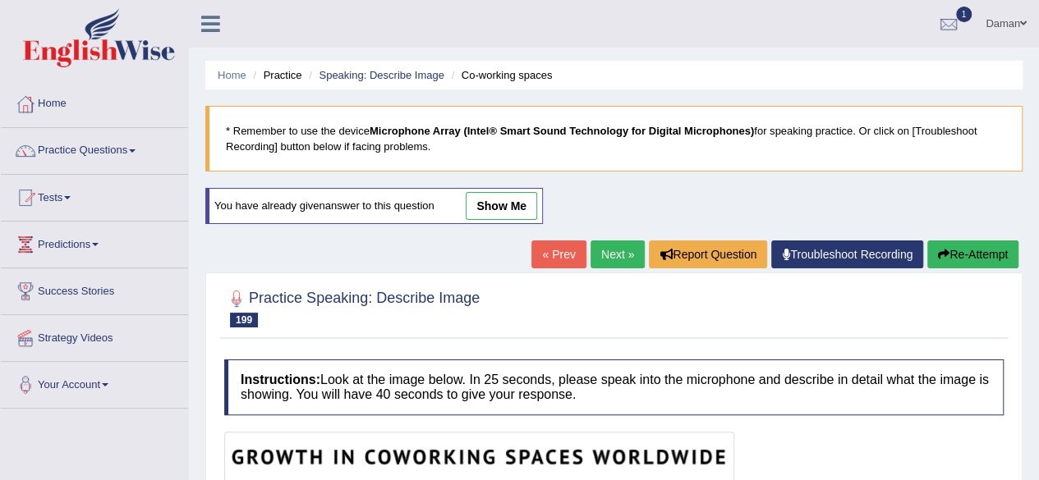
click at [537, 246] on link "« Prev" at bounding box center [558, 255] width 54 height 28
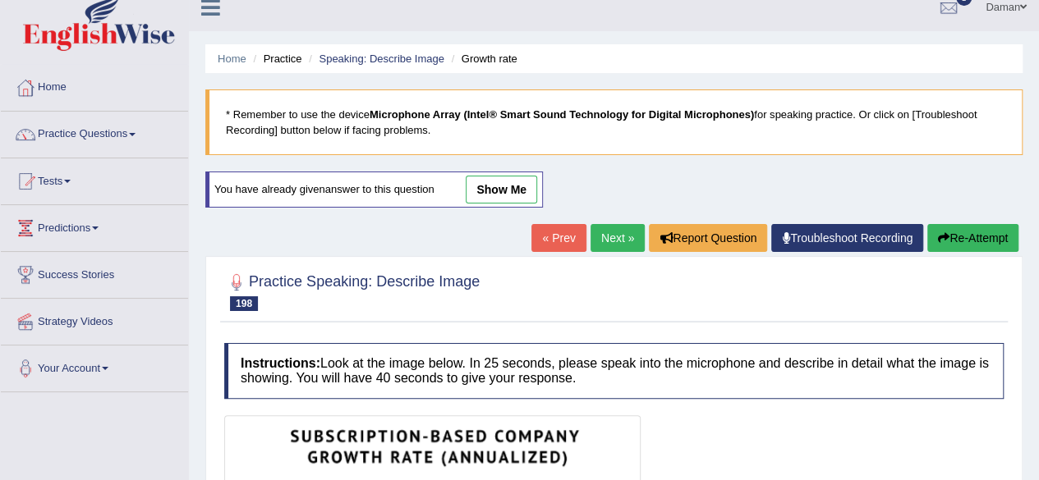
scroll to position [13, 0]
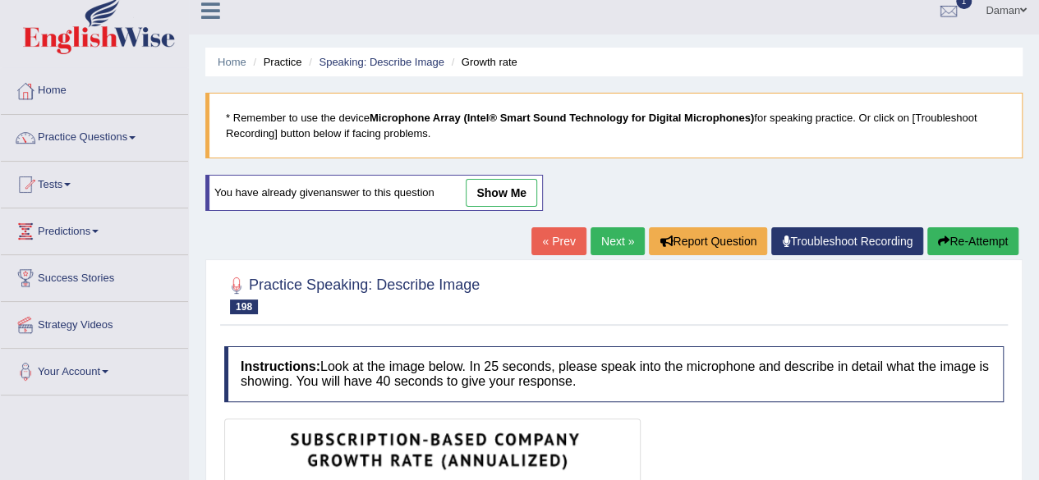
click at [567, 239] on link "« Prev" at bounding box center [558, 241] width 54 height 28
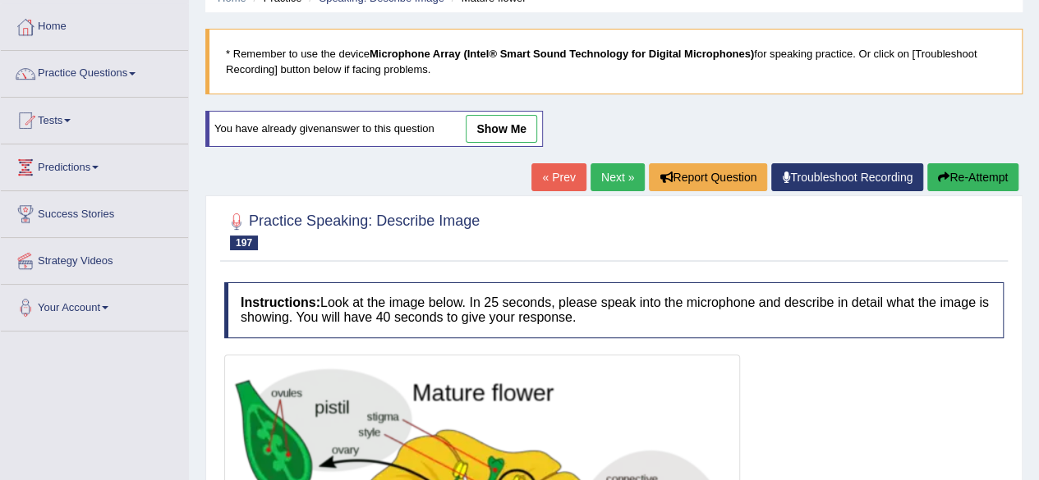
scroll to position [77, 0]
drag, startPoint x: 0, startPoint y: 0, endPoint x: 657, endPoint y: 269, distance: 709.8
click at [657, 269] on div "Practice Speaking: Describe Image 197 Mature flower Instructions: Look at the i…" at bounding box center [613, 462] width 817 height 535
click at [541, 173] on link "« Prev" at bounding box center [558, 177] width 54 height 28
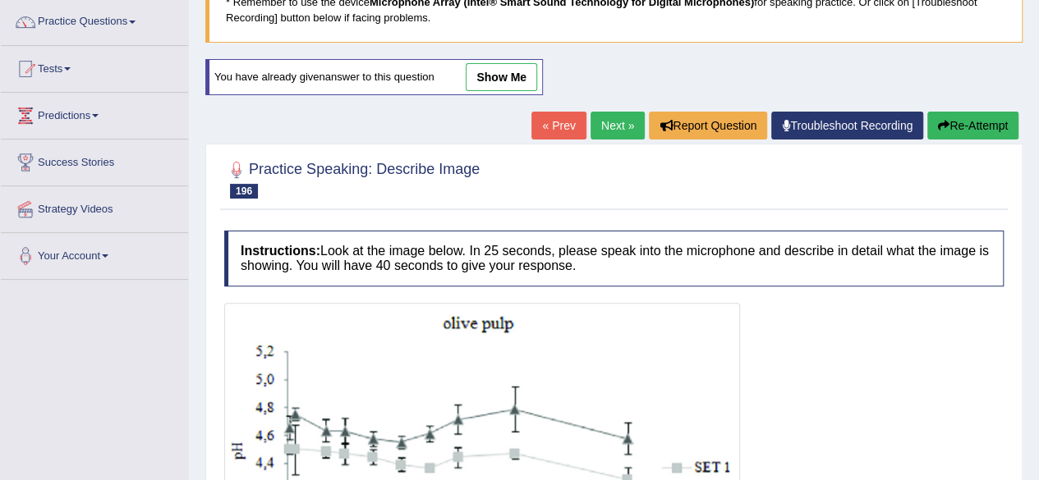
scroll to position [128, 0]
click at [555, 121] on link "« Prev" at bounding box center [558, 127] width 54 height 28
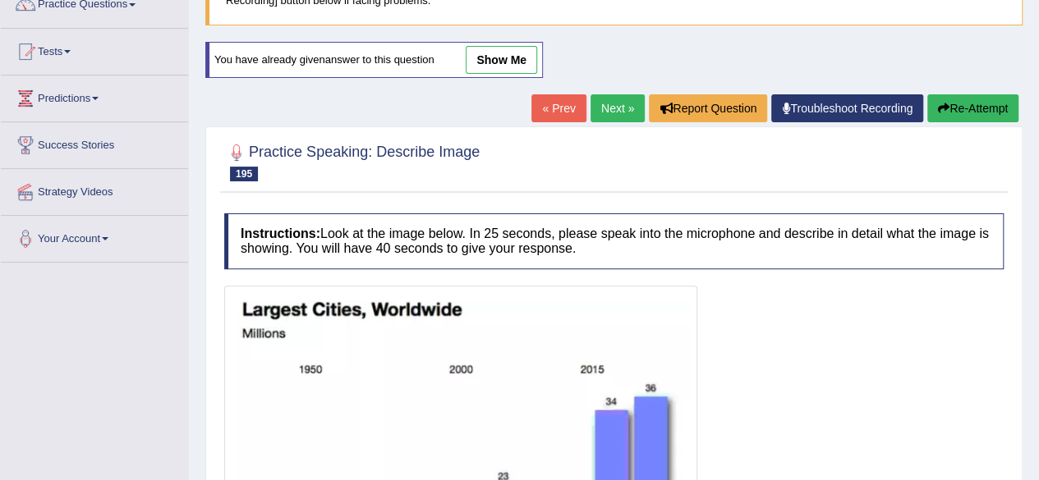
scroll to position [145, 0]
click at [562, 105] on link "« Prev" at bounding box center [558, 109] width 54 height 28
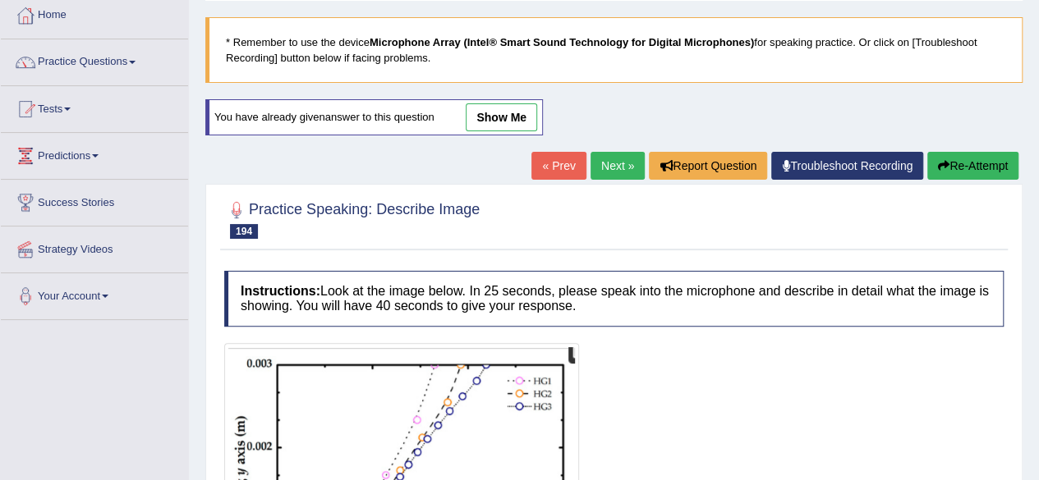
scroll to position [82, 0]
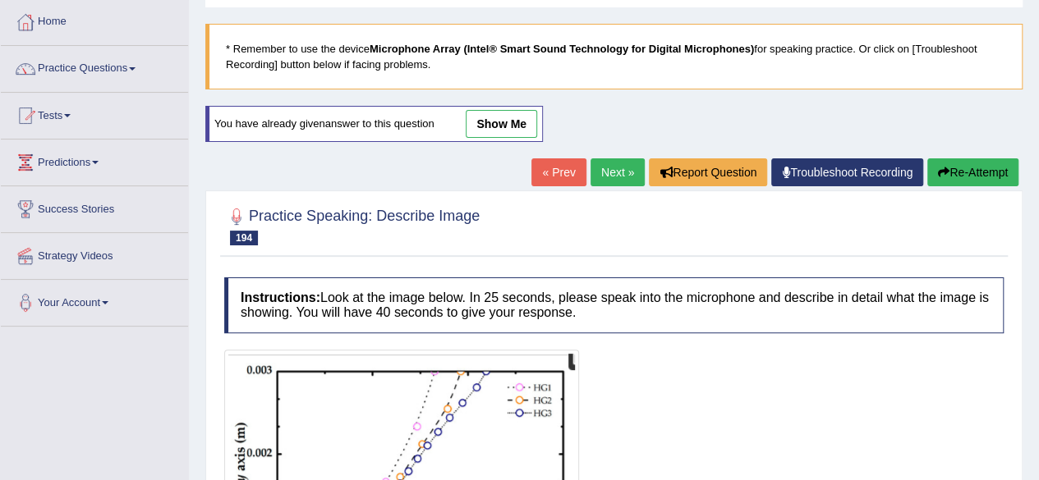
click at [554, 168] on link "« Prev" at bounding box center [558, 173] width 54 height 28
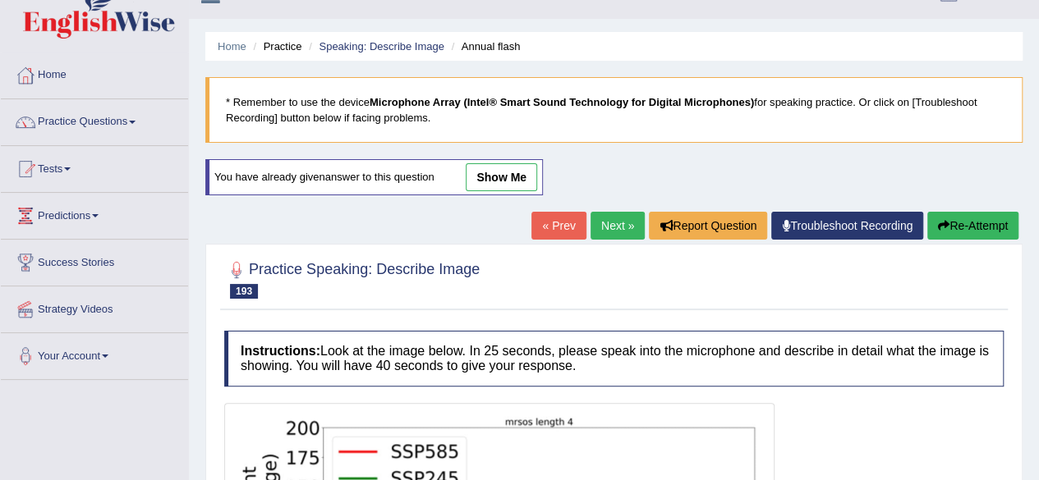
scroll to position [28, 0]
click at [554, 215] on link "« Prev" at bounding box center [558, 227] width 54 height 28
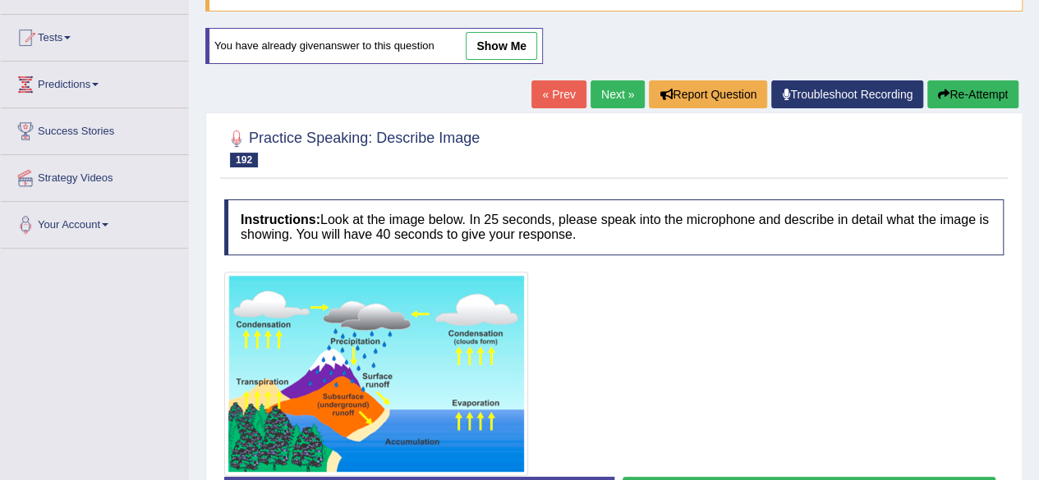
scroll to position [159, 0]
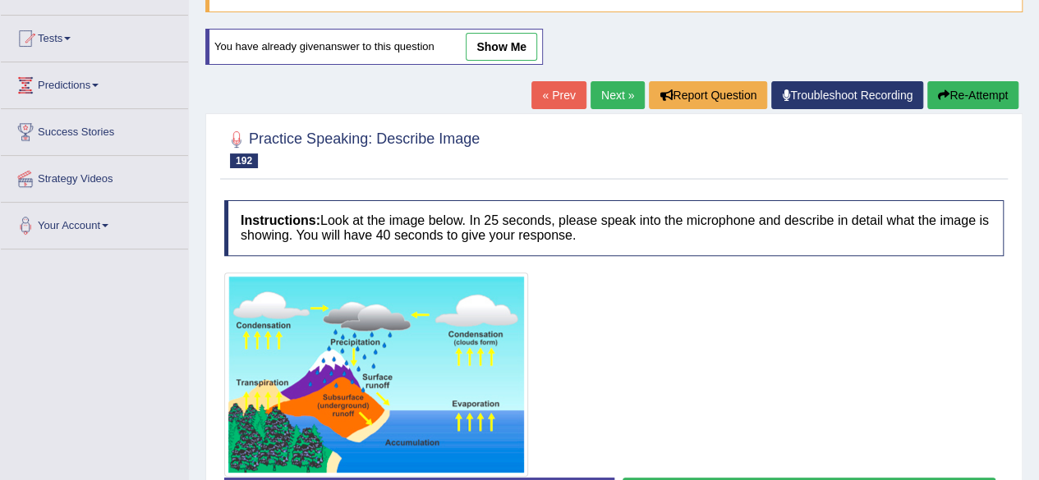
click at [548, 99] on link "« Prev" at bounding box center [558, 95] width 54 height 28
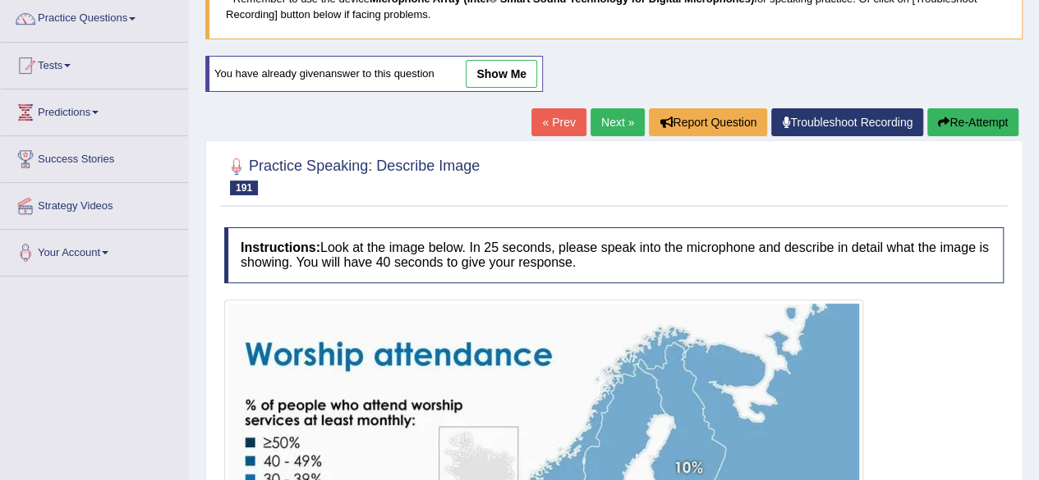
scroll to position [131, 0]
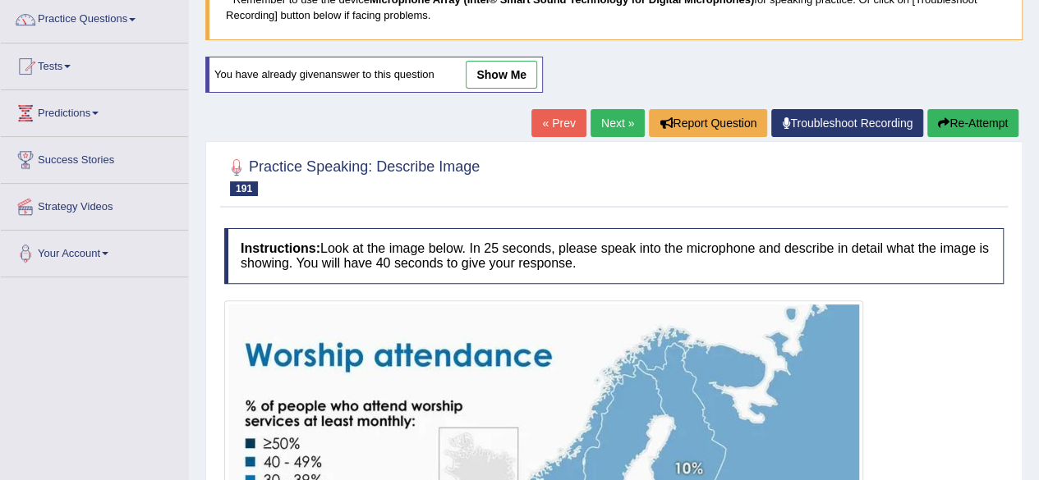
click at [543, 131] on link "« Prev" at bounding box center [558, 123] width 54 height 28
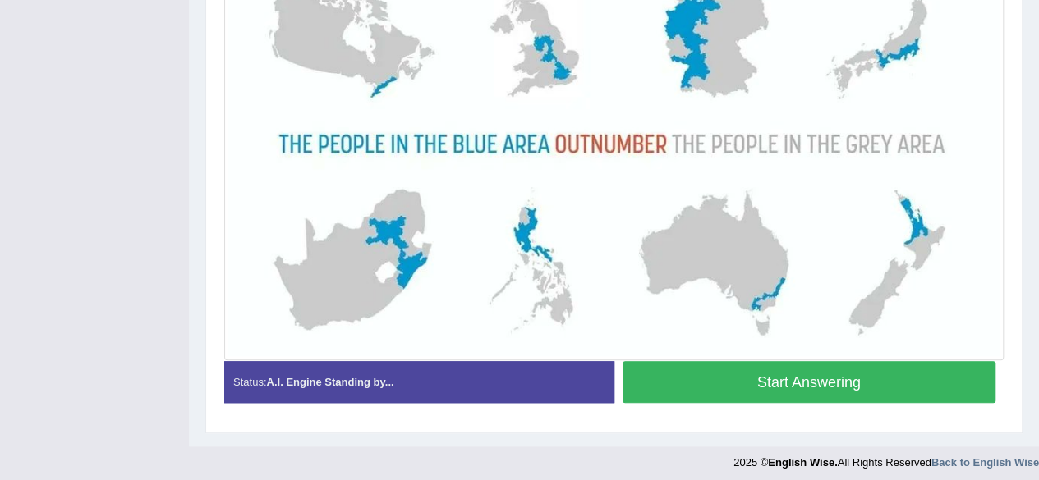
scroll to position [509, 0]
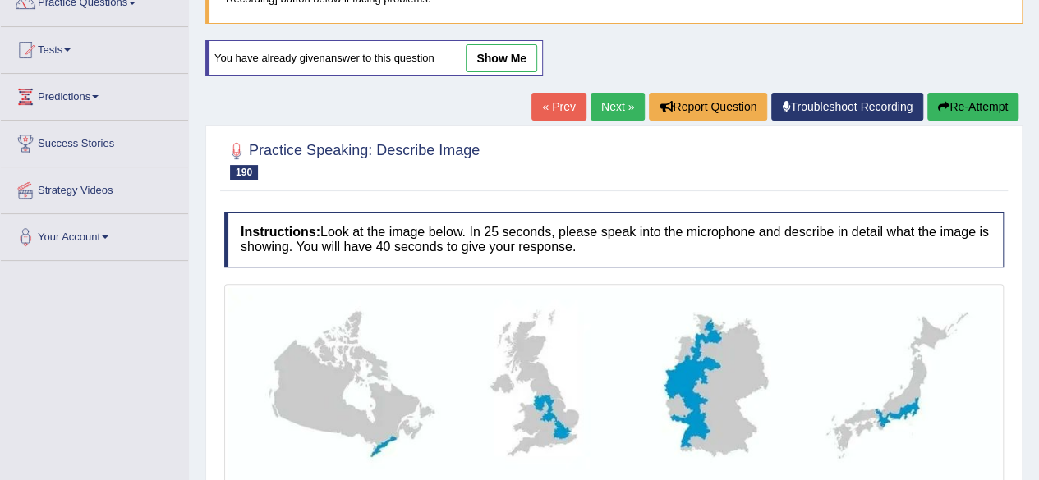
scroll to position [146, 0]
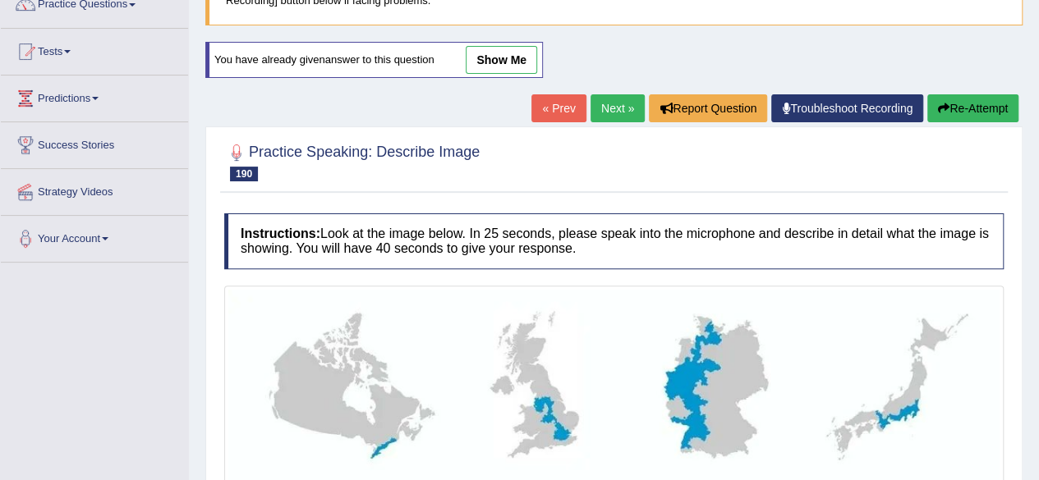
click at [548, 108] on link "« Prev" at bounding box center [558, 108] width 54 height 28
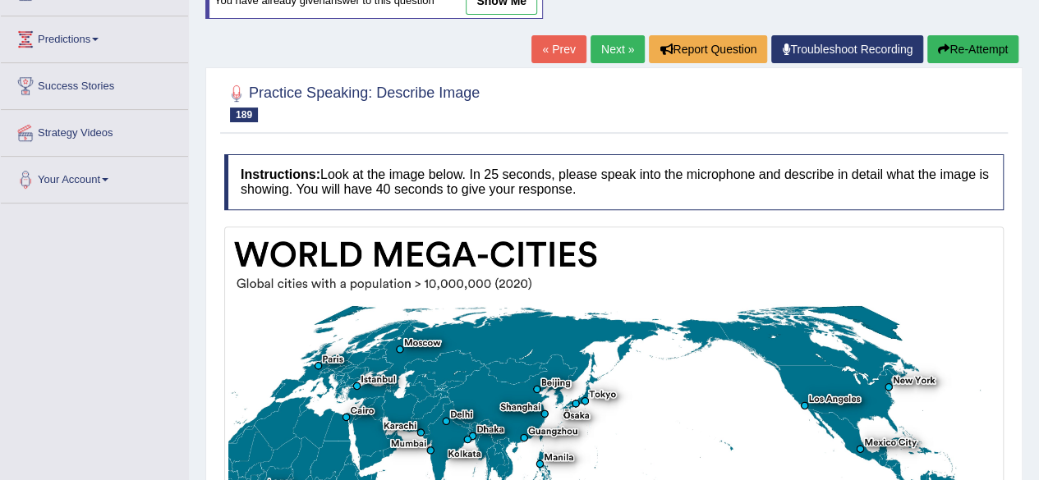
scroll to position [202, 0]
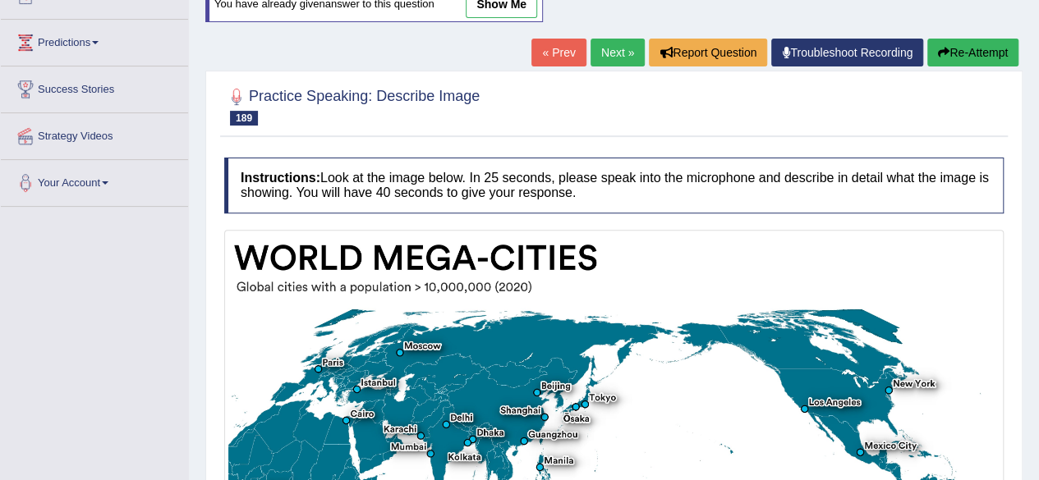
click at [560, 57] on link "« Prev" at bounding box center [558, 53] width 54 height 28
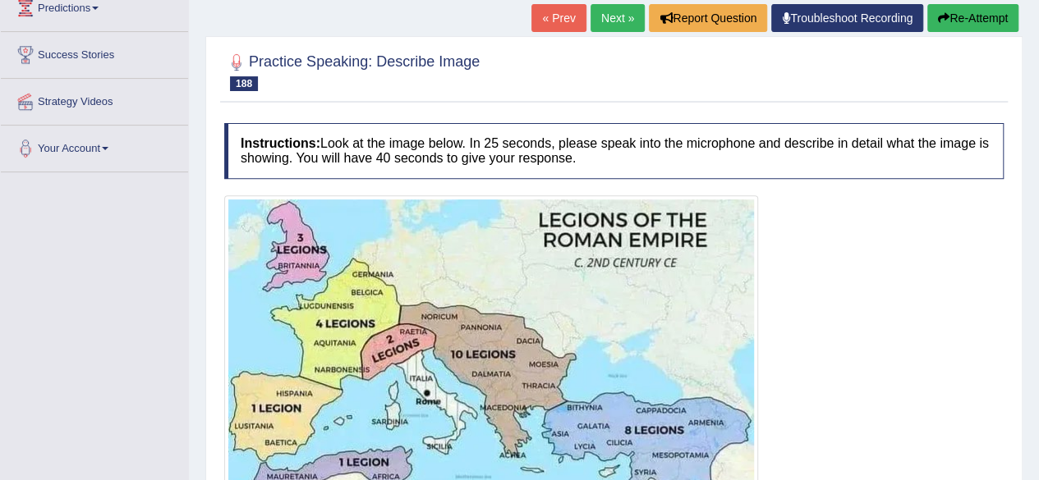
scroll to position [232, 0]
